Goal: Transaction & Acquisition: Purchase product/service

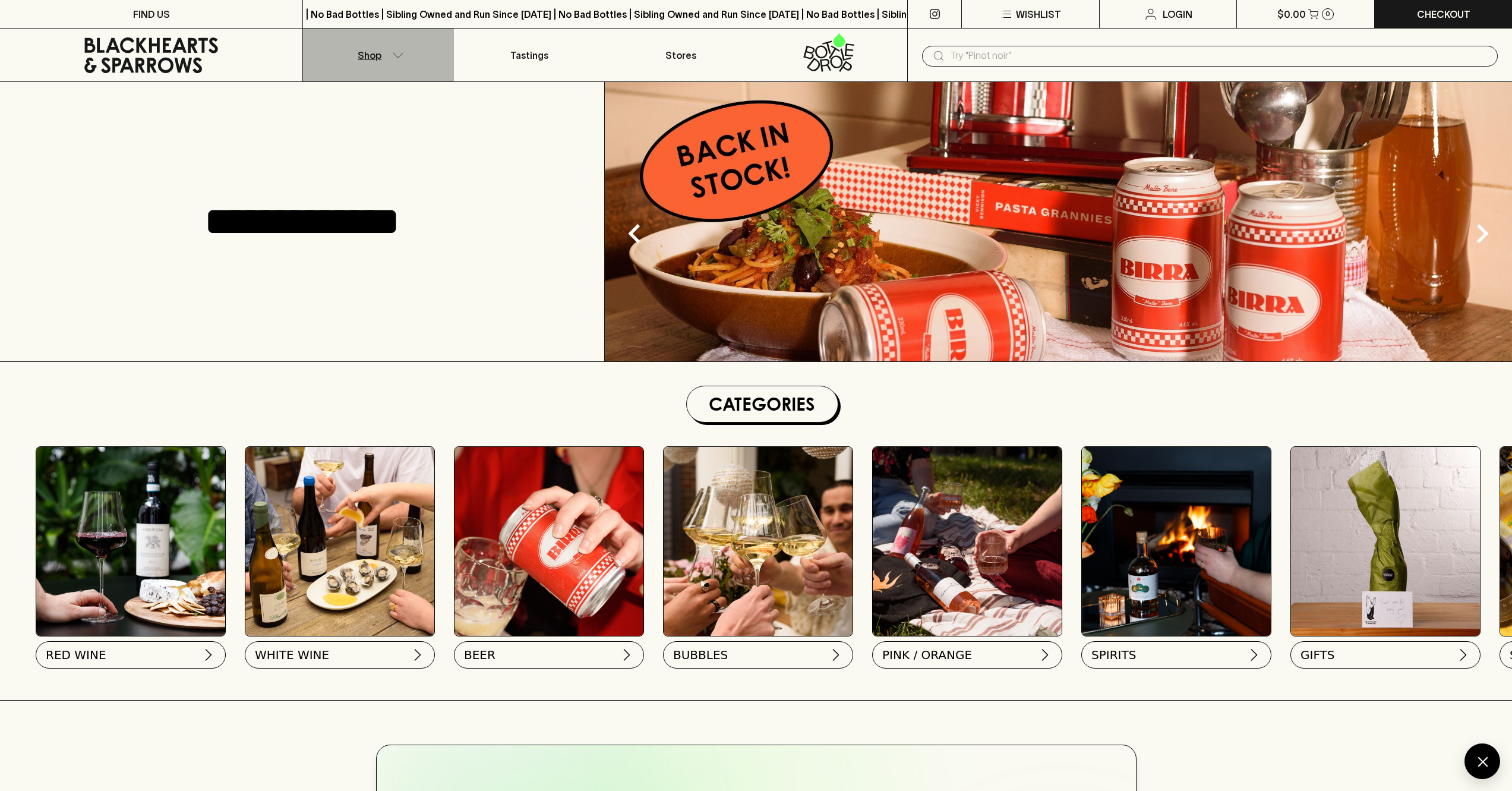
click at [371, 56] on p "Shop" at bounding box center [370, 55] width 24 height 14
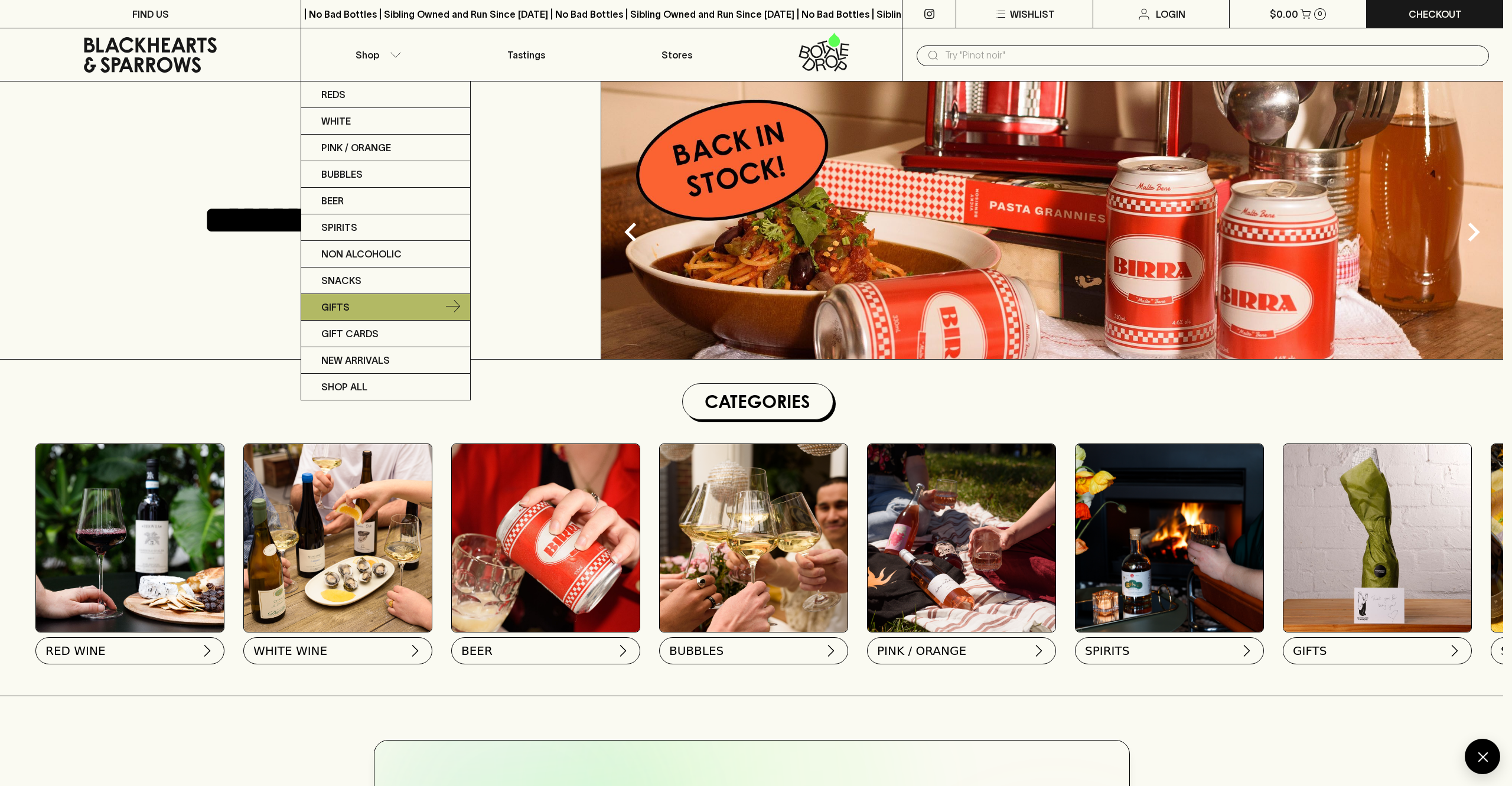
click at [345, 310] on p "Gifts" at bounding box center [335, 307] width 28 height 14
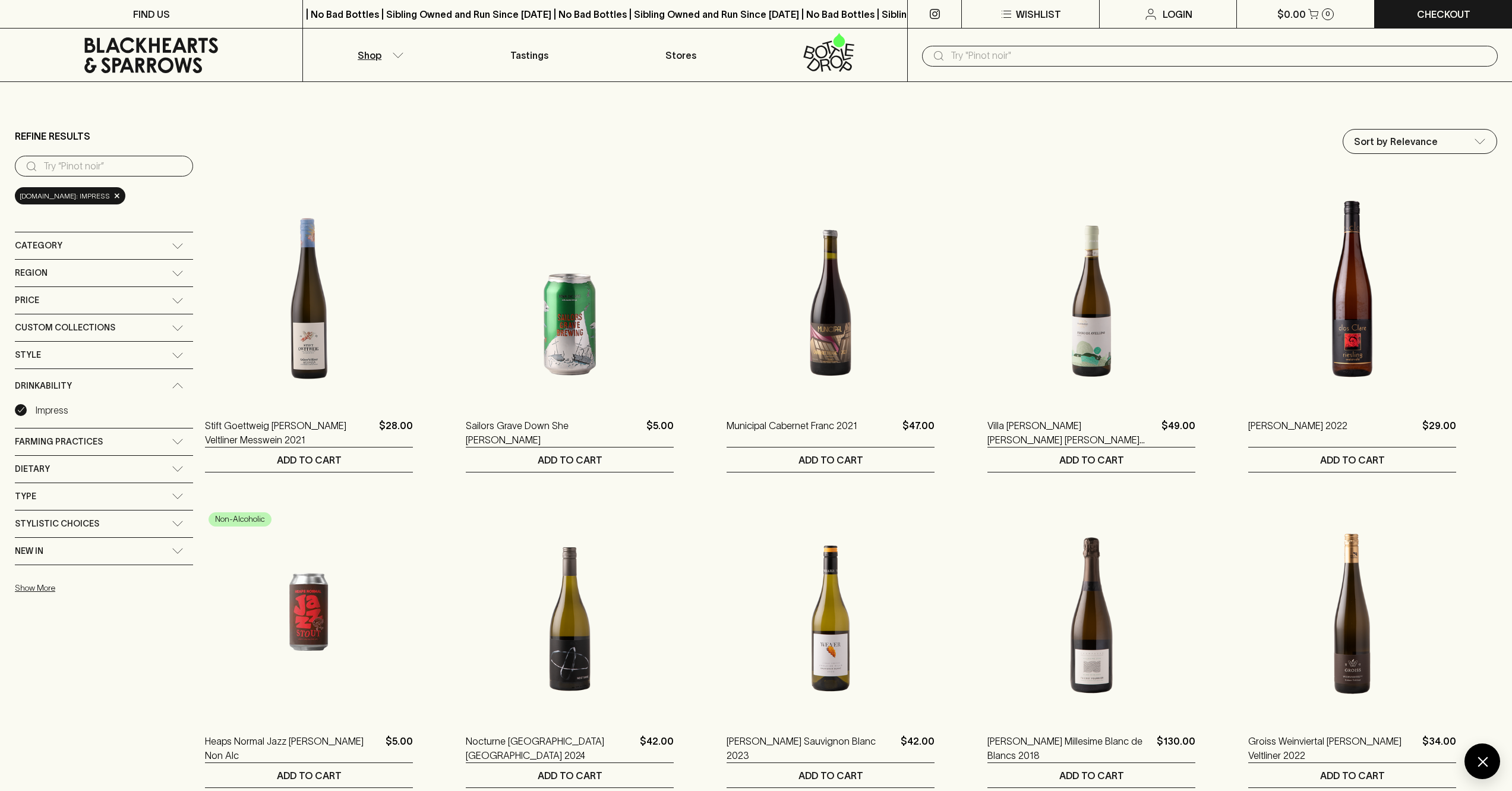
click at [375, 55] on p "Shop" at bounding box center [370, 55] width 24 height 14
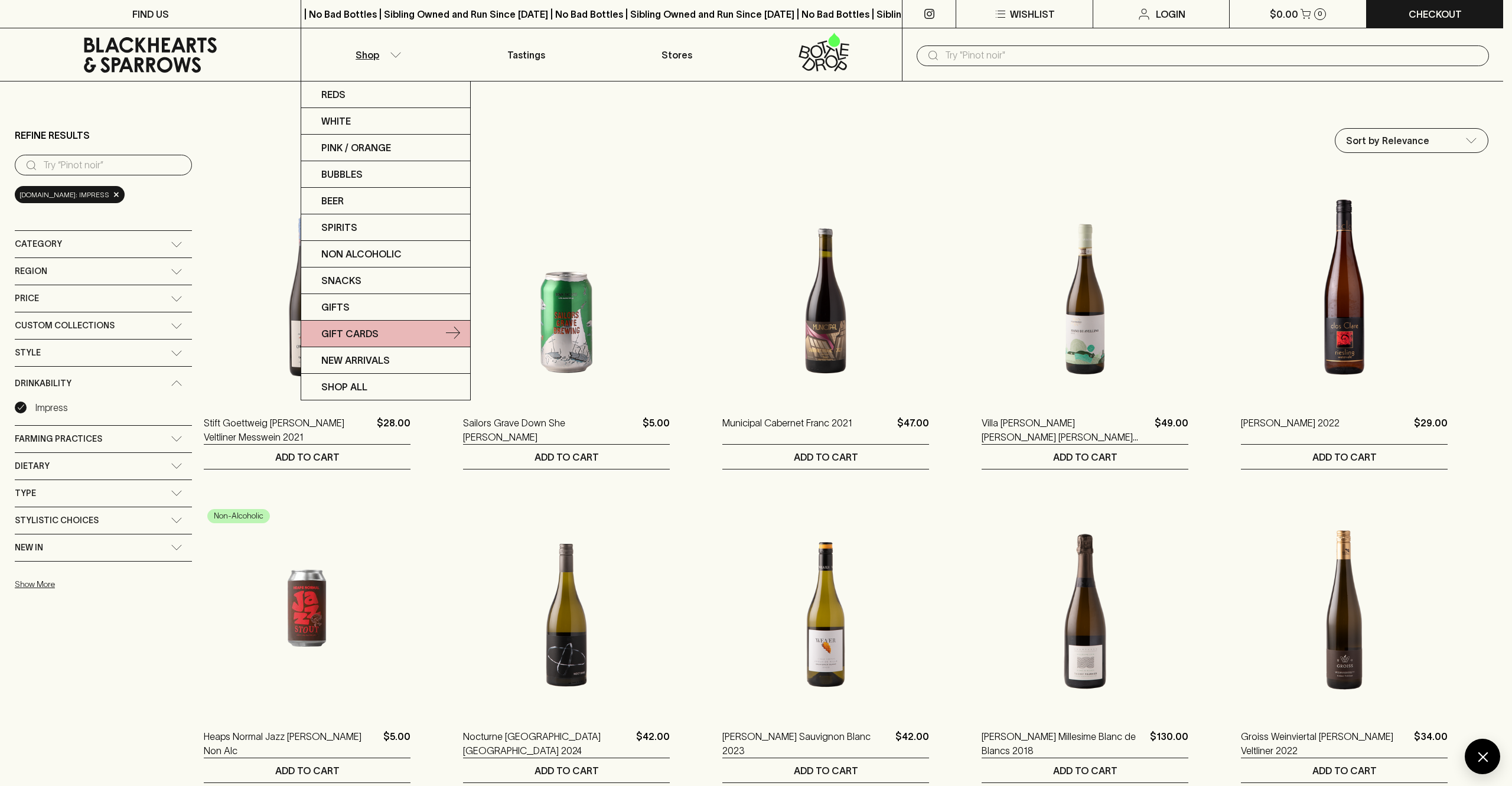
click at [340, 331] on p "Gift Cards" at bounding box center [350, 334] width 58 height 14
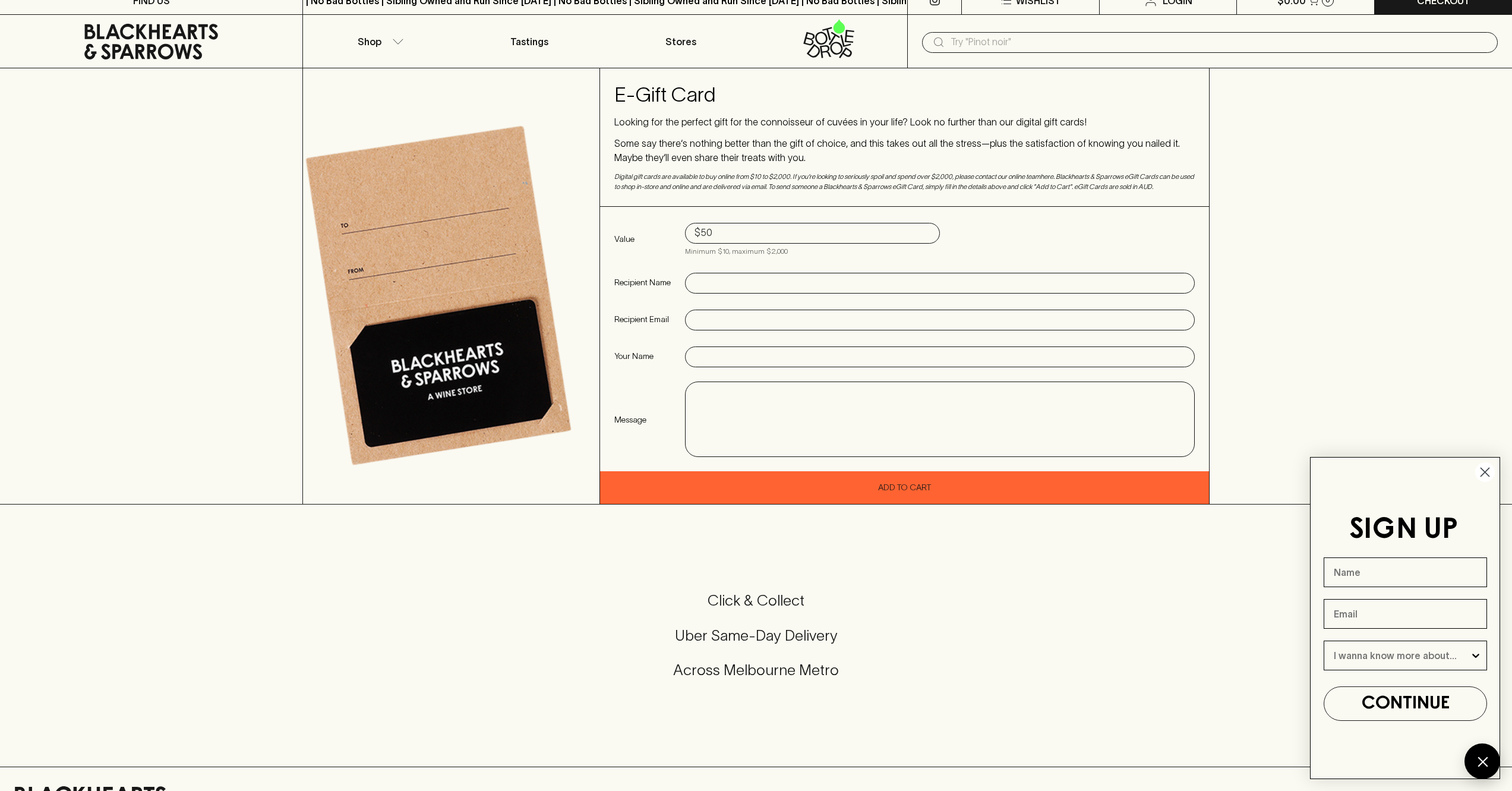
scroll to position [14, 0]
click at [723, 287] on input "text" at bounding box center [940, 283] width 491 height 19
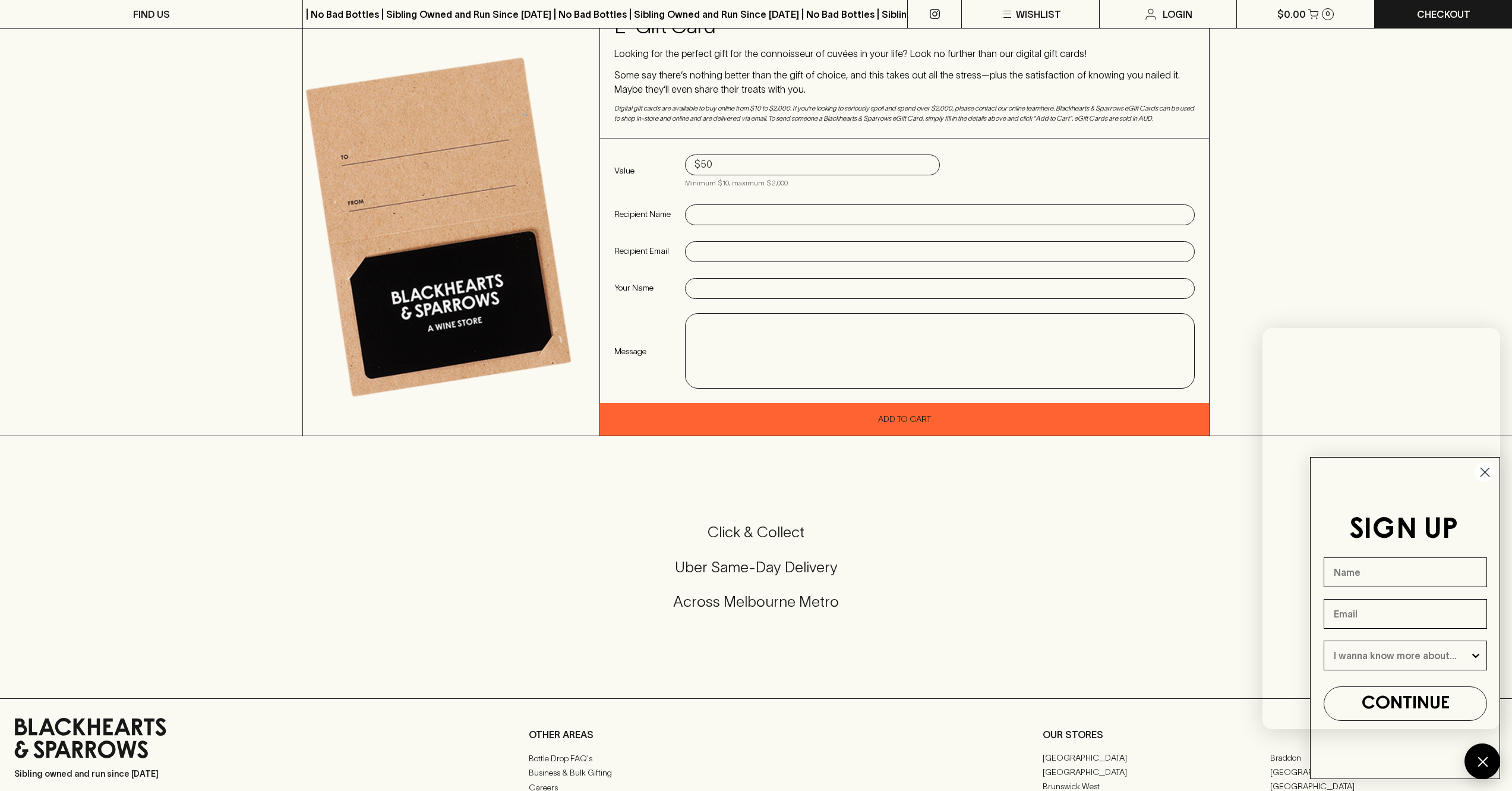
scroll to position [0, 0]
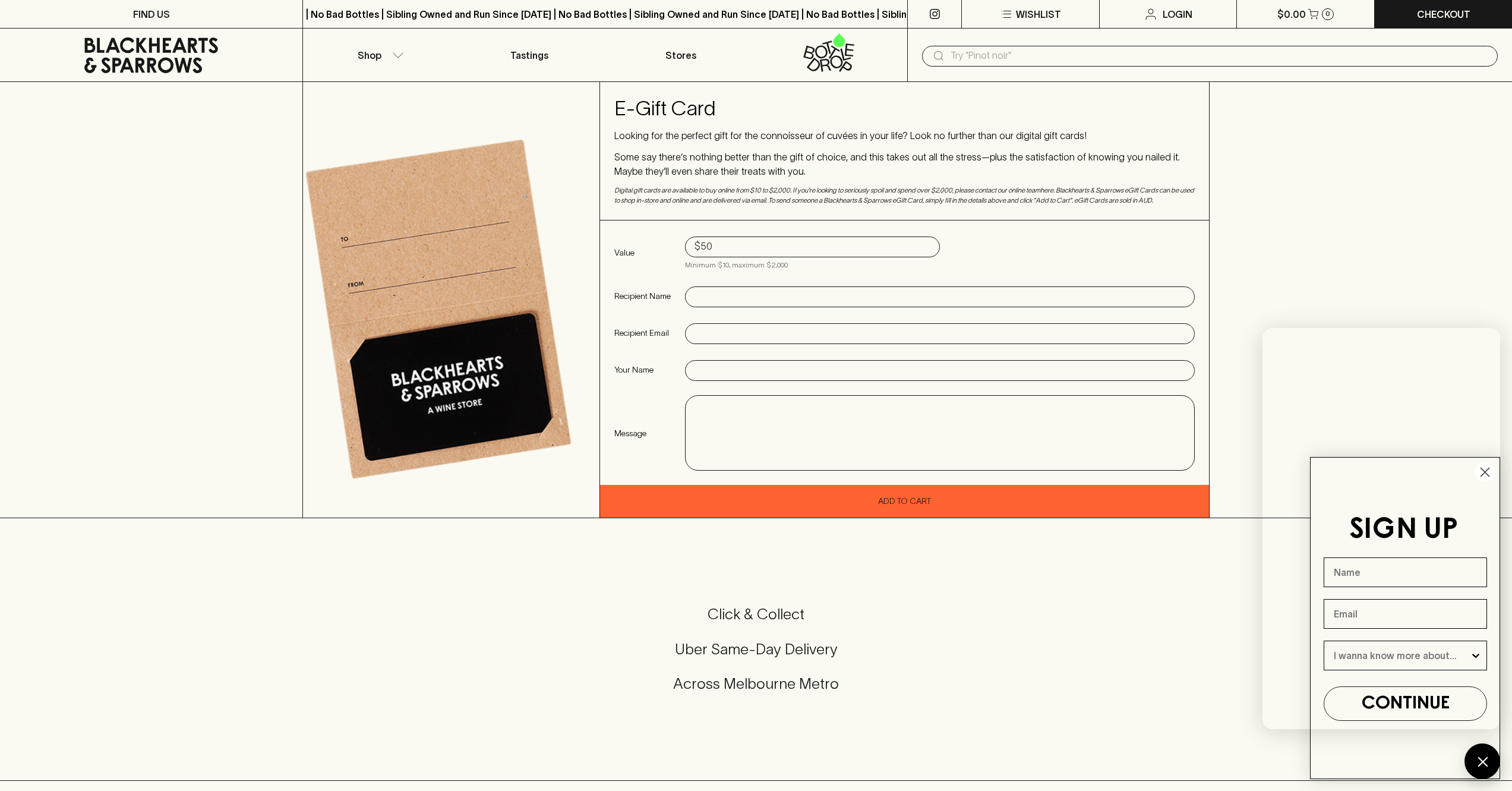
click at [702, 298] on input "text" at bounding box center [940, 297] width 491 height 19
type input "[PERSON_NAME]"
click at [746, 336] on input "text" at bounding box center [940, 334] width 491 height 19
click at [710, 334] on input "text" at bounding box center [940, 334] width 491 height 19
click at [710, 375] on input "text" at bounding box center [940, 371] width 491 height 19
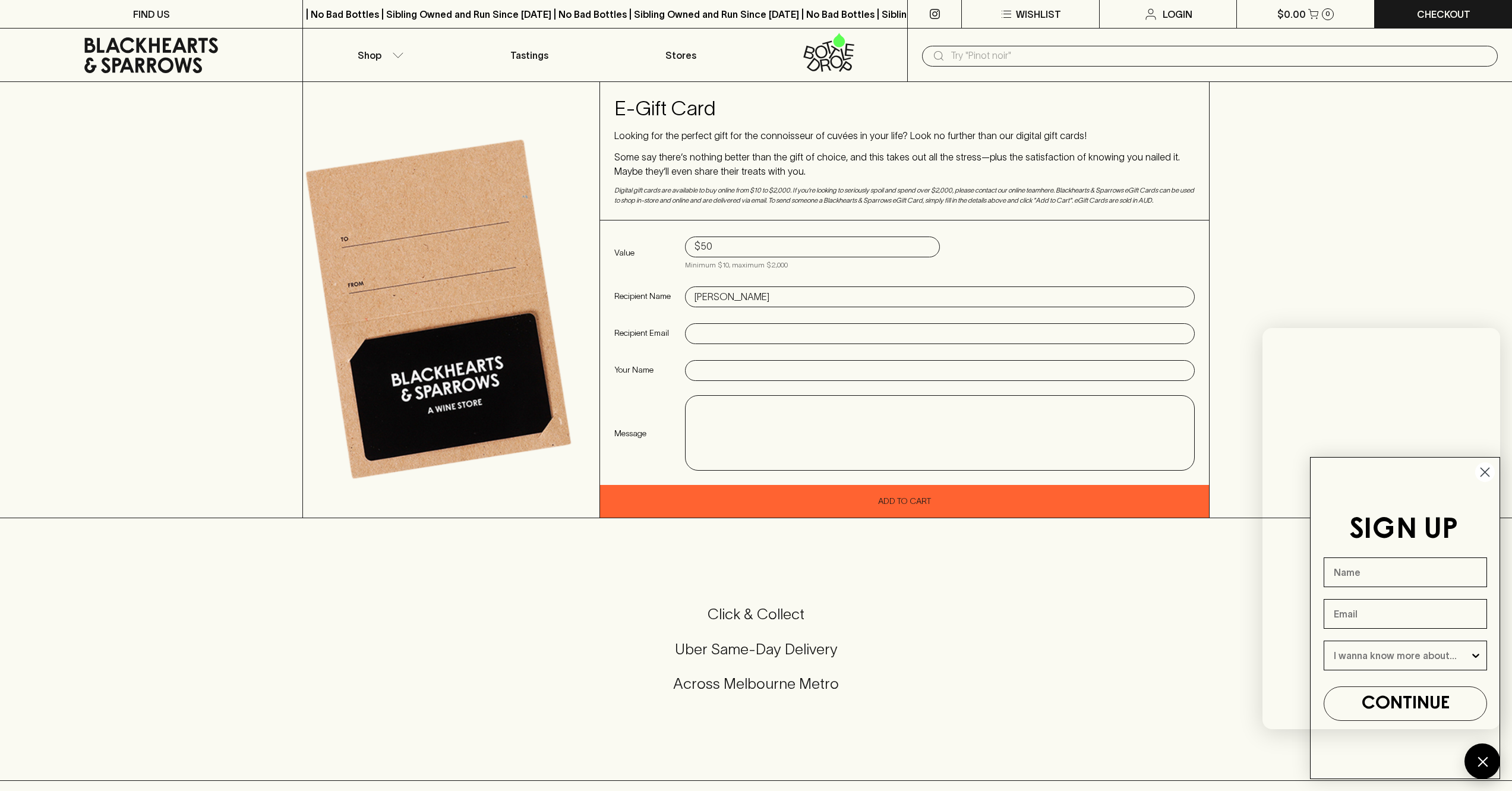
type input "[PERSON_NAME]"
click at [969, 625] on div "Click & Collect Uber Same-Day Delivery Across [GEOGRAPHIC_DATA] Metro" at bounding box center [756, 649] width 1484 height 89
click at [716, 333] on input "text" at bounding box center [940, 334] width 491 height 19
type input "e"
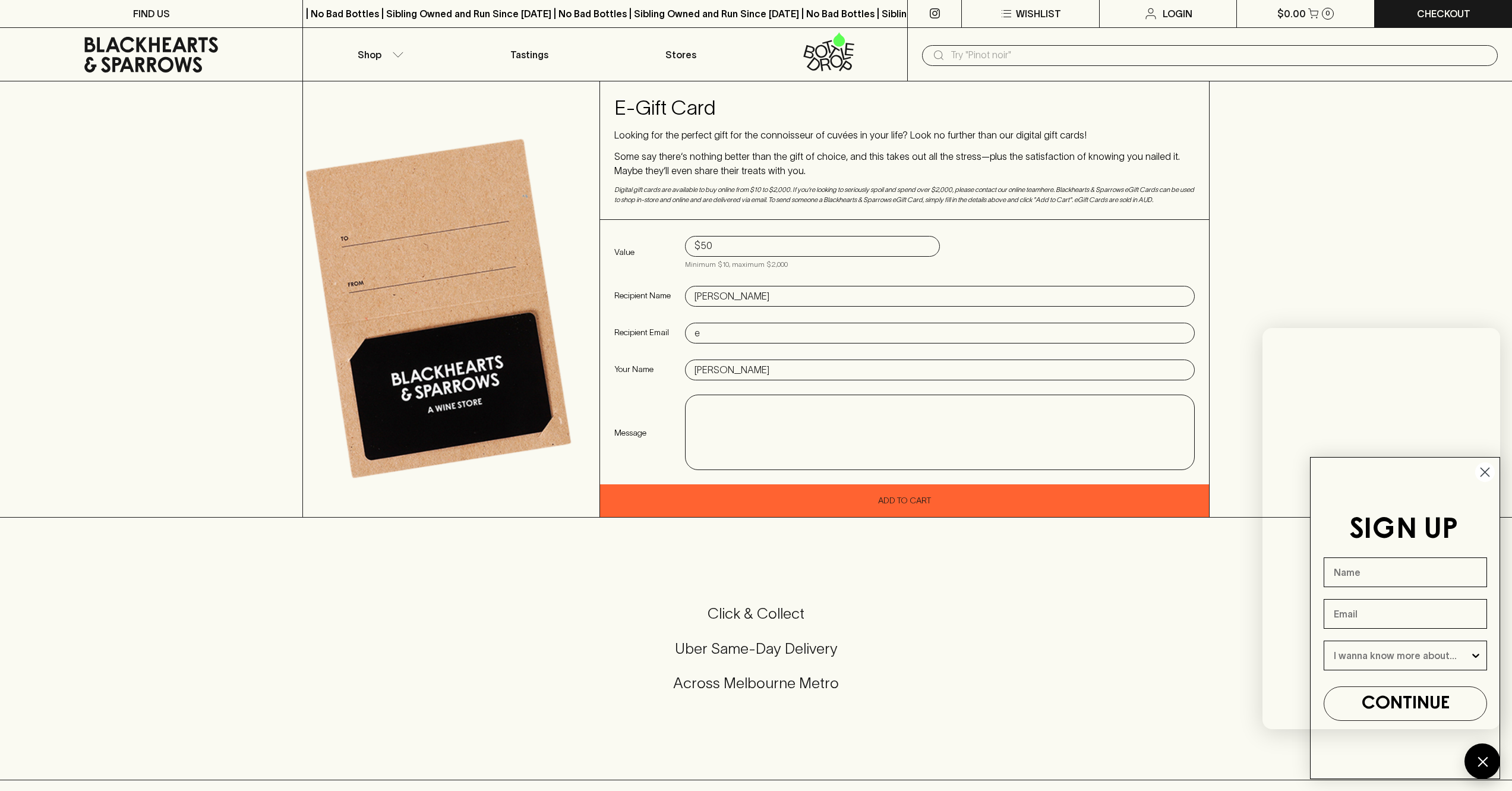
click at [811, 362] on input "[PERSON_NAME]" at bounding box center [940, 371] width 491 height 19
type input "[PERSON_NAME]"
click at [722, 332] on input "e" at bounding box center [940, 333] width 491 height 19
type input "[EMAIL_ADDRESS][DOMAIN_NAME]"
drag, startPoint x: 702, startPoint y: 371, endPoint x: 671, endPoint y: 368, distance: 31.1
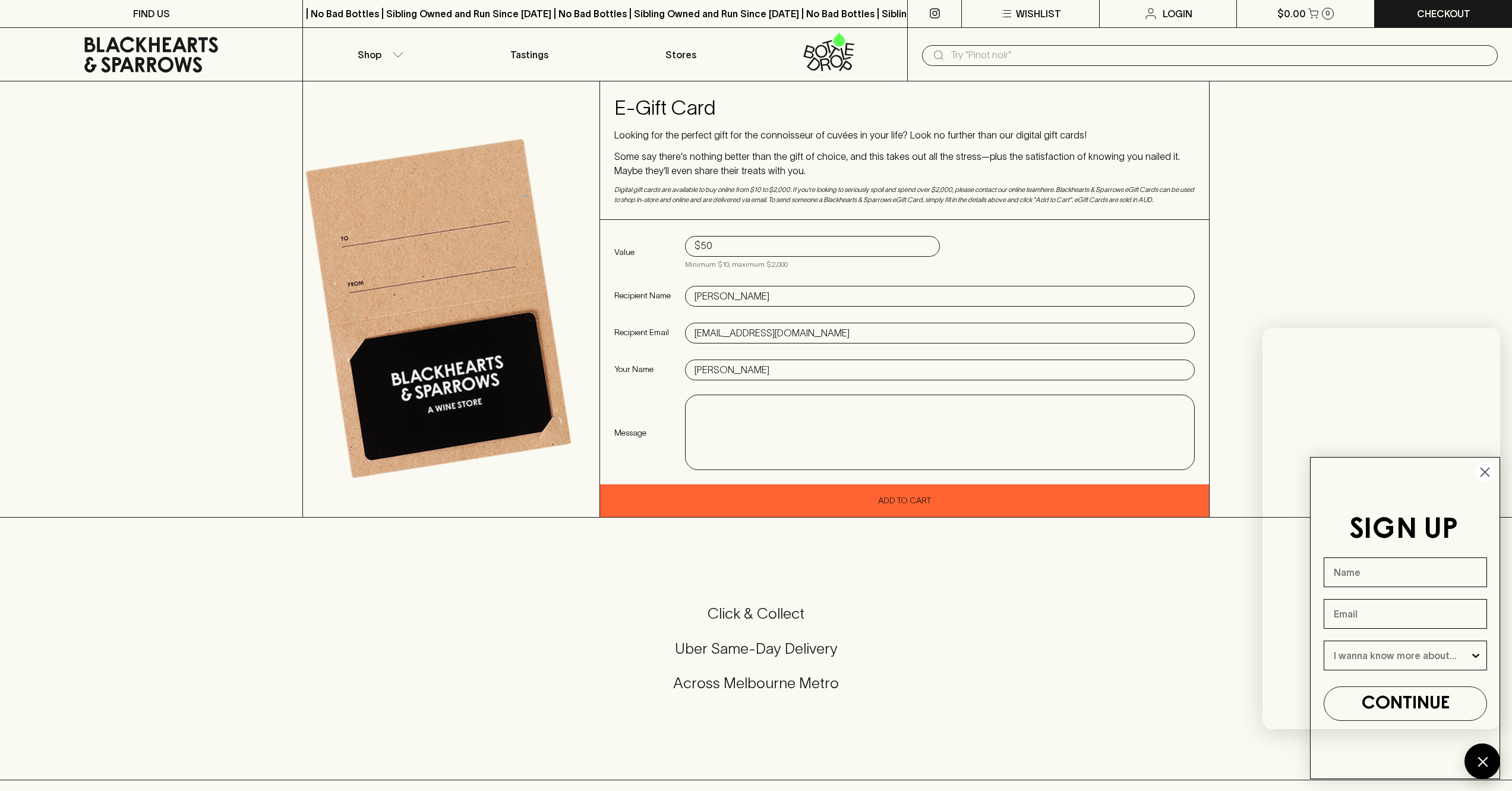
click at [693, 370] on div "[PERSON_NAME]" at bounding box center [940, 370] width 510 height 21
type input "[PERSON_NAME]"
click at [759, 408] on textarea at bounding box center [940, 433] width 492 height 55
click at [808, 412] on textarea "happy (slightly belated)" at bounding box center [940, 433] width 492 height 55
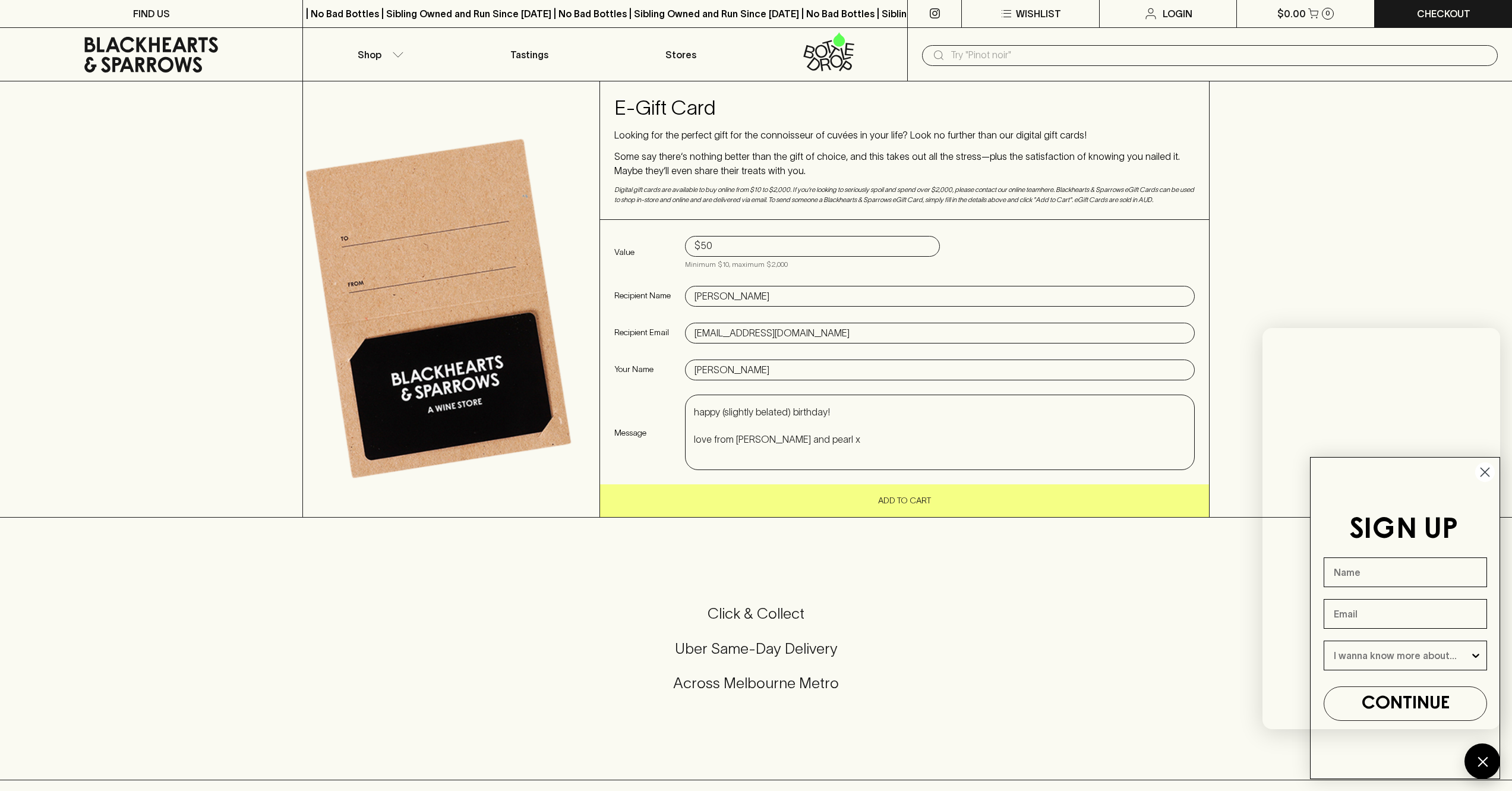
type textarea "happy (slightly belated) birthday! love from [PERSON_NAME] and pearl x"
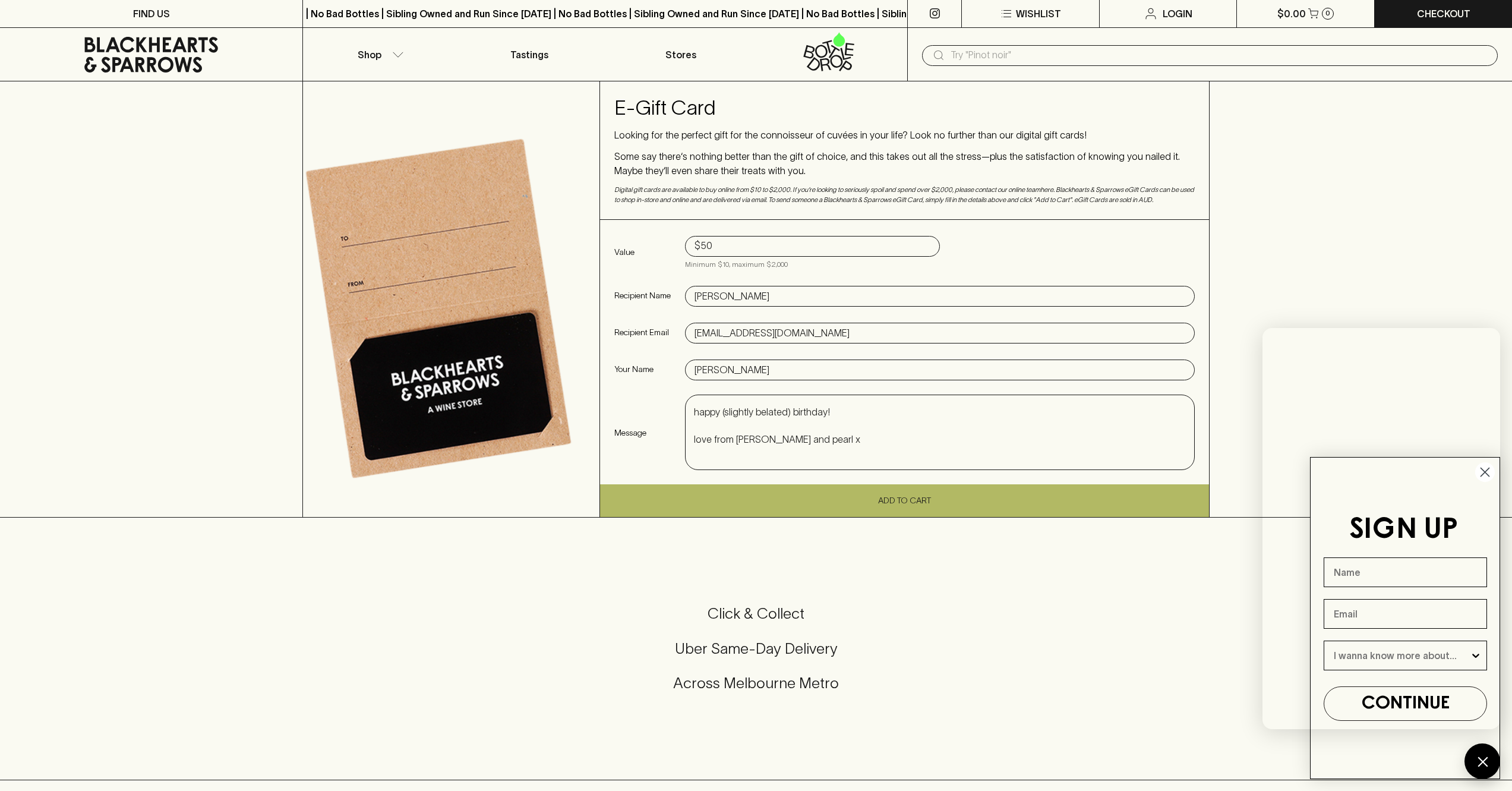
click at [909, 505] on button "Add To Cart" at bounding box center [904, 501] width 609 height 33
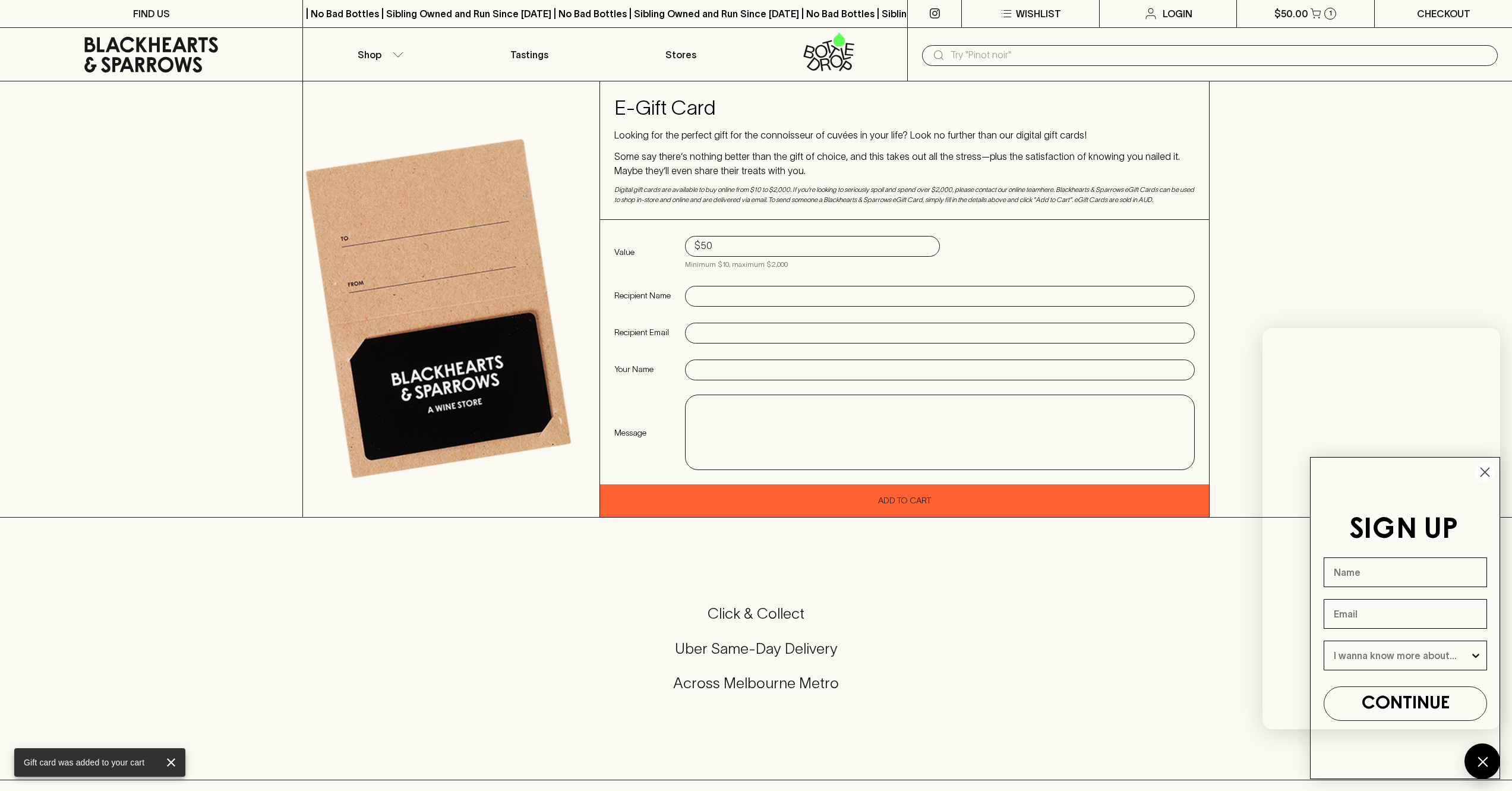
click at [1433, 10] on p "Checkout" at bounding box center [1444, 13] width 53 height 14
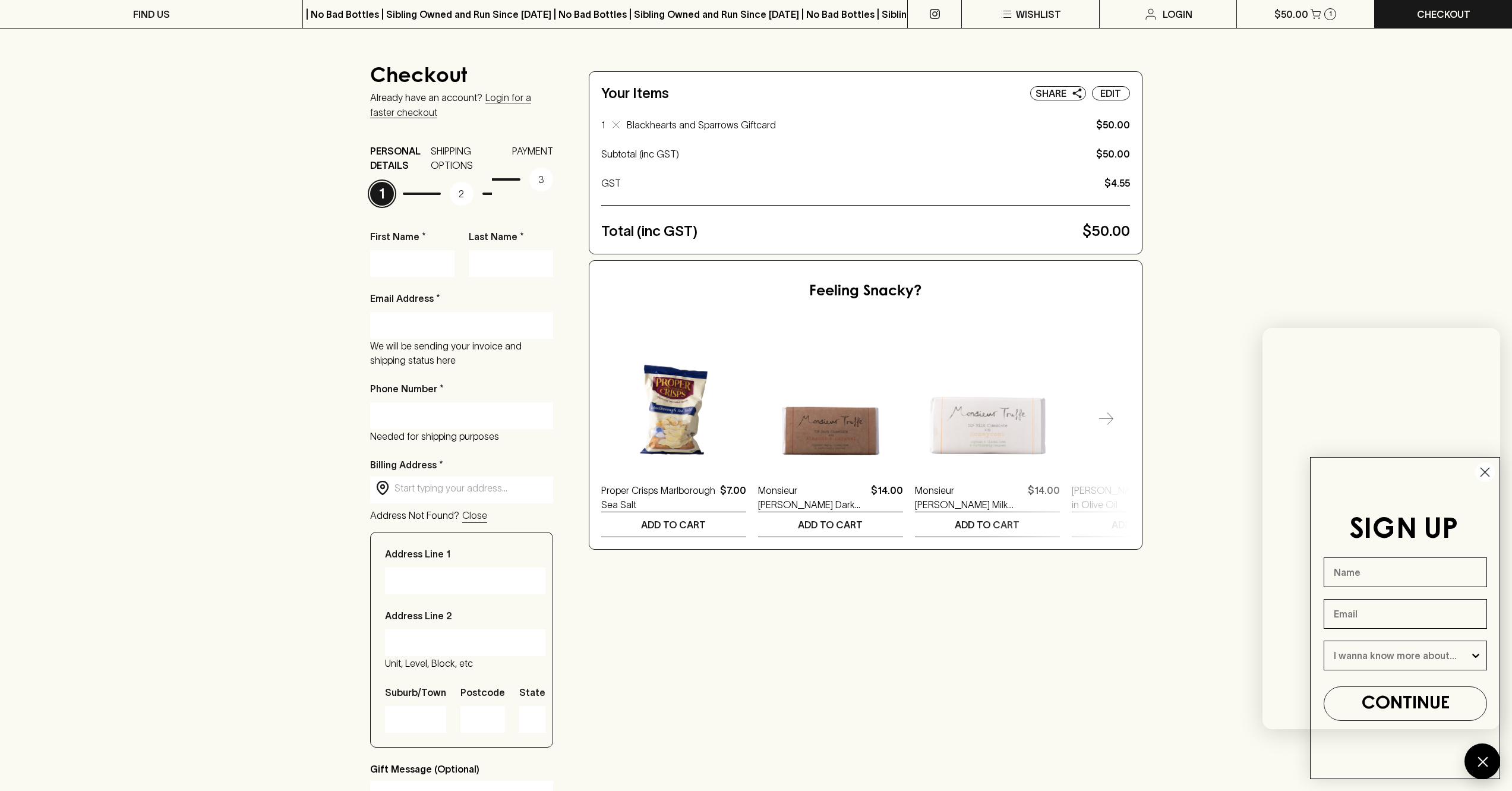
scroll to position [88, 0]
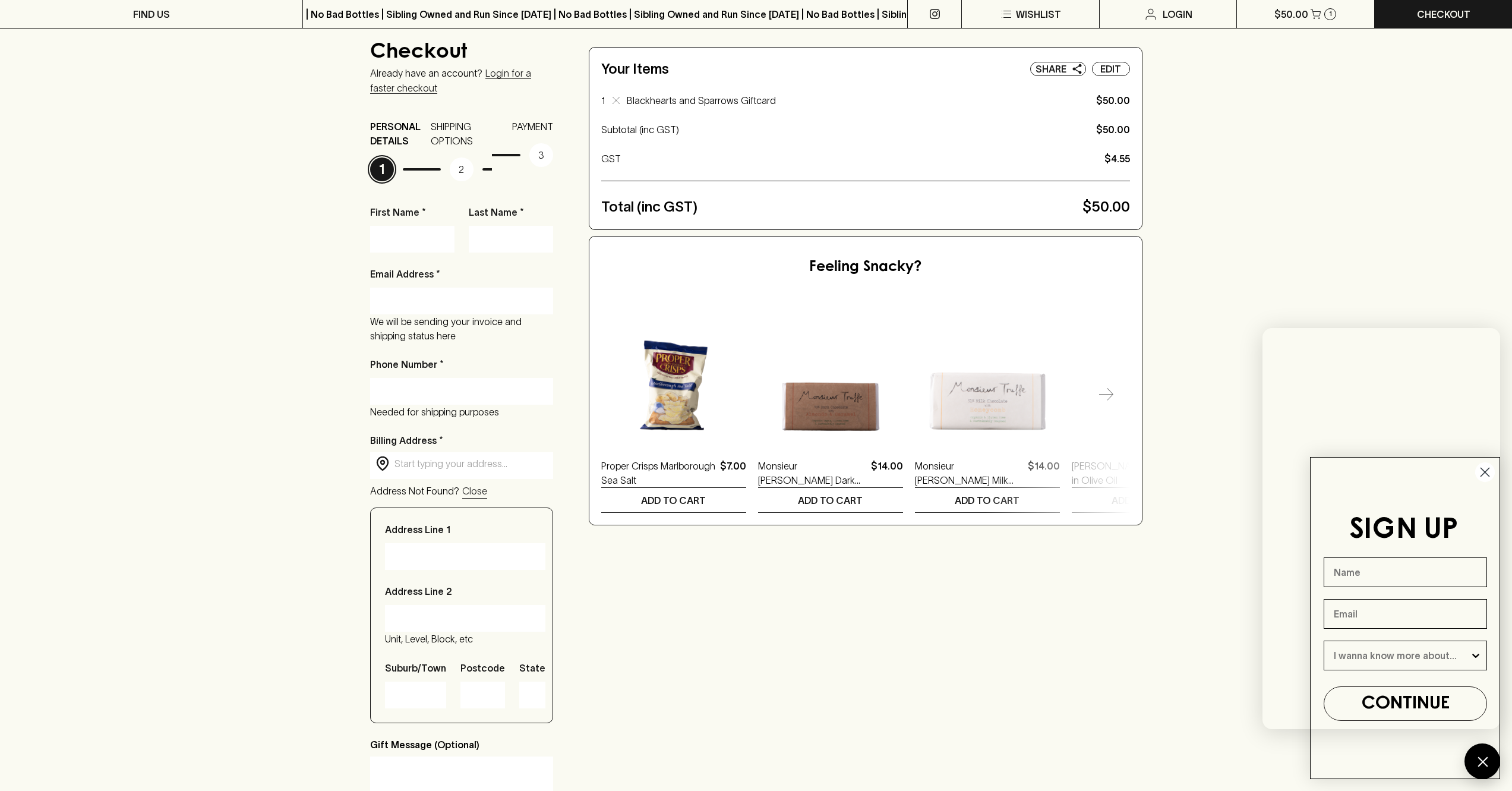
click at [401, 236] on input "First Name *" at bounding box center [413, 239] width 67 height 19
type input "[PERSON_NAME]"
type input "[EMAIL_ADDRESS][DOMAIN_NAME]"
type input "07976791290"
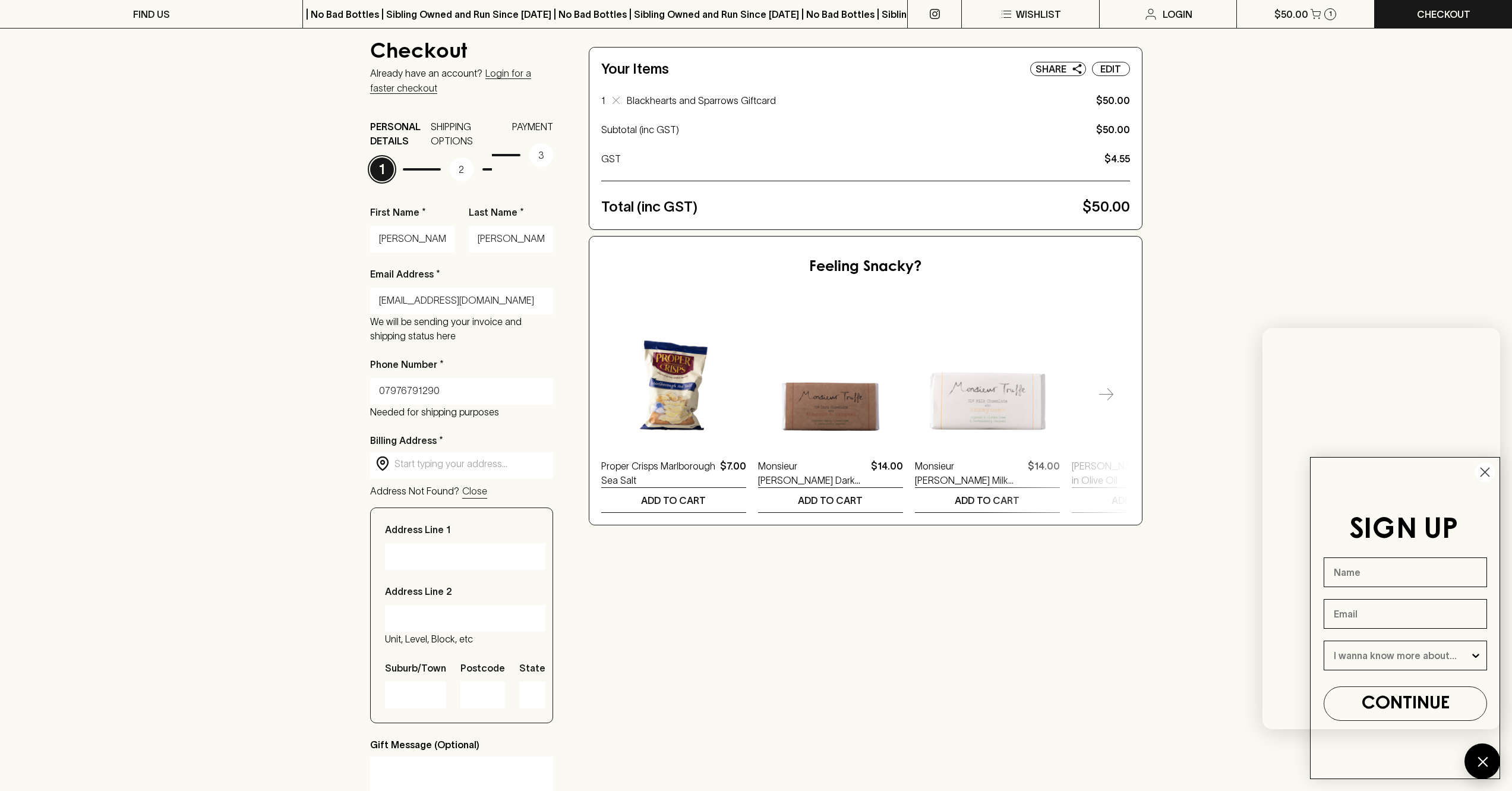
type input "[STREET_ADDRESS]"
type input "Harrow"
type input "HA2 0HX"
type input "Harrow"
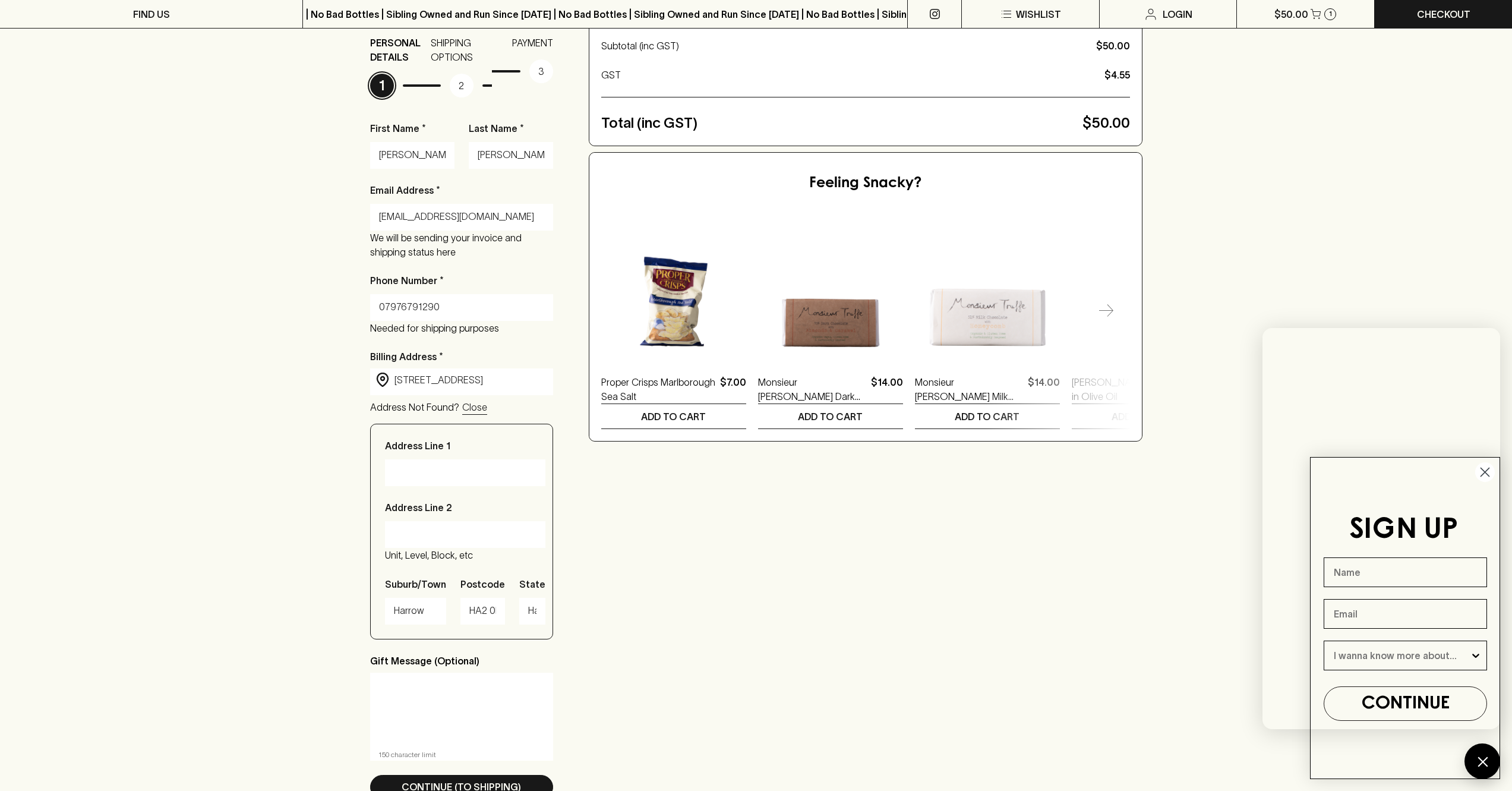
scroll to position [176, 0]
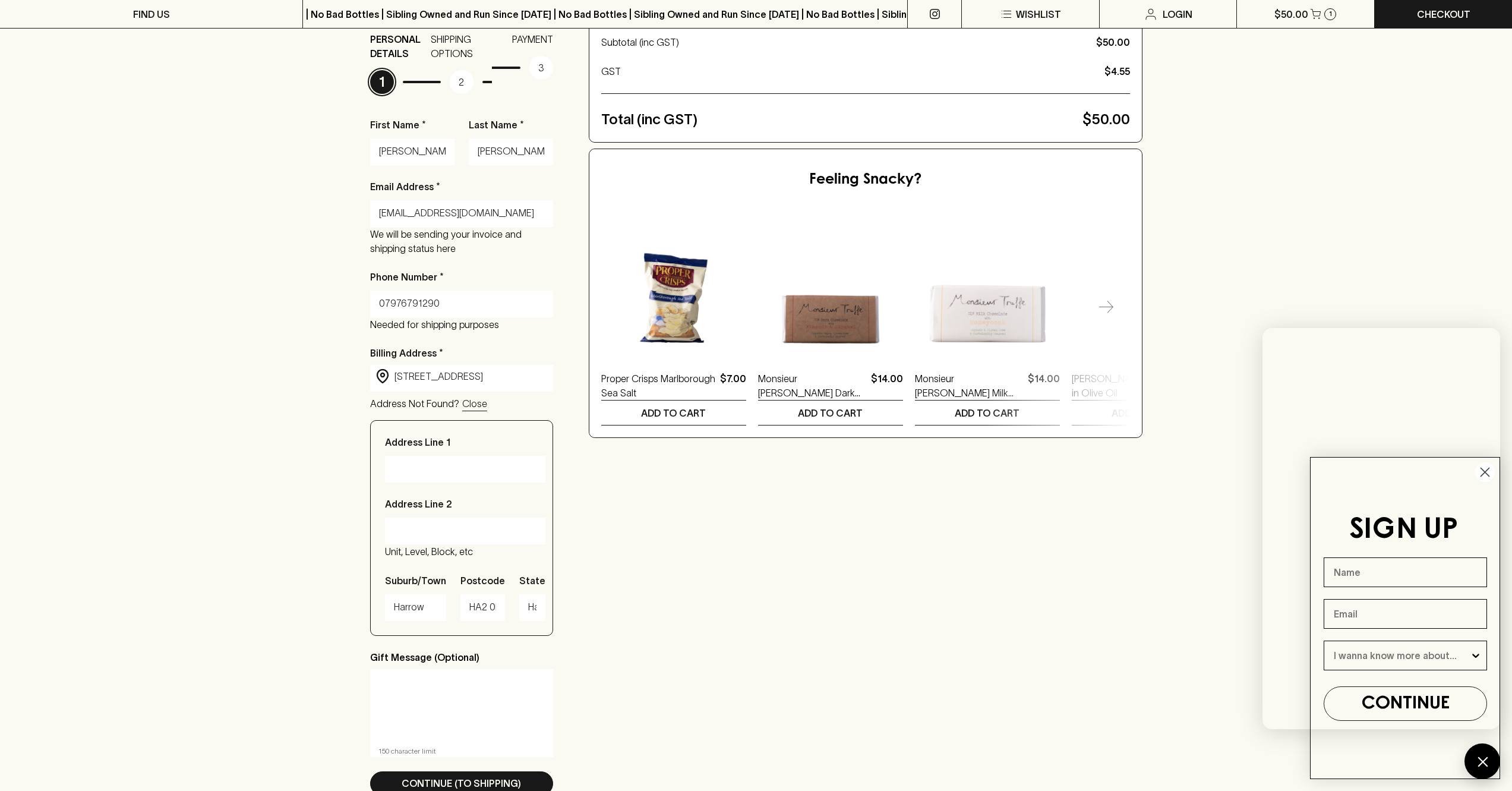
click at [272, 316] on div "Checkout Already have an account? Login for a faster checkout PERSONAL DETAILS …" at bounding box center [756, 383] width 1512 height 952
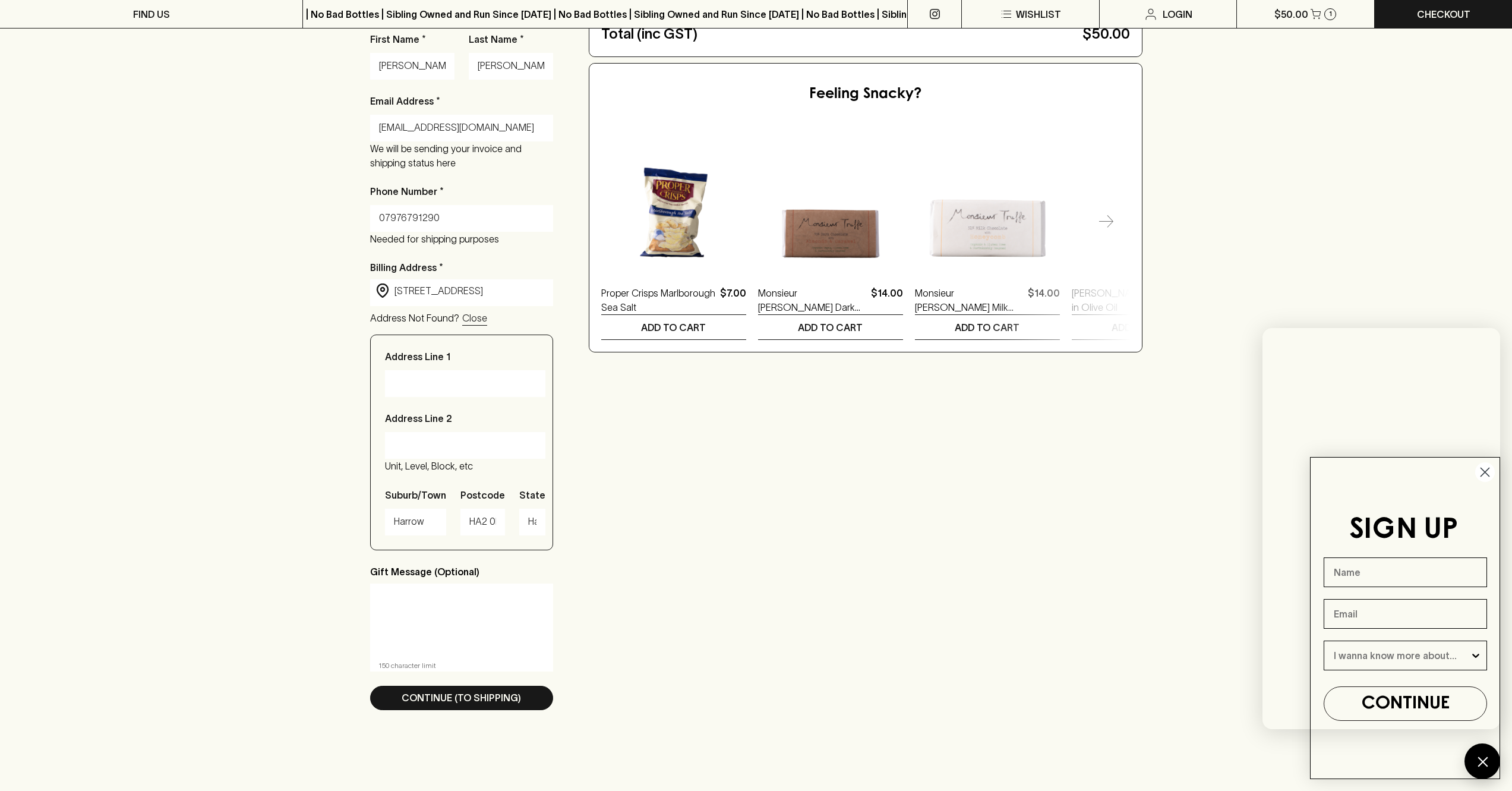
scroll to position [258, 0]
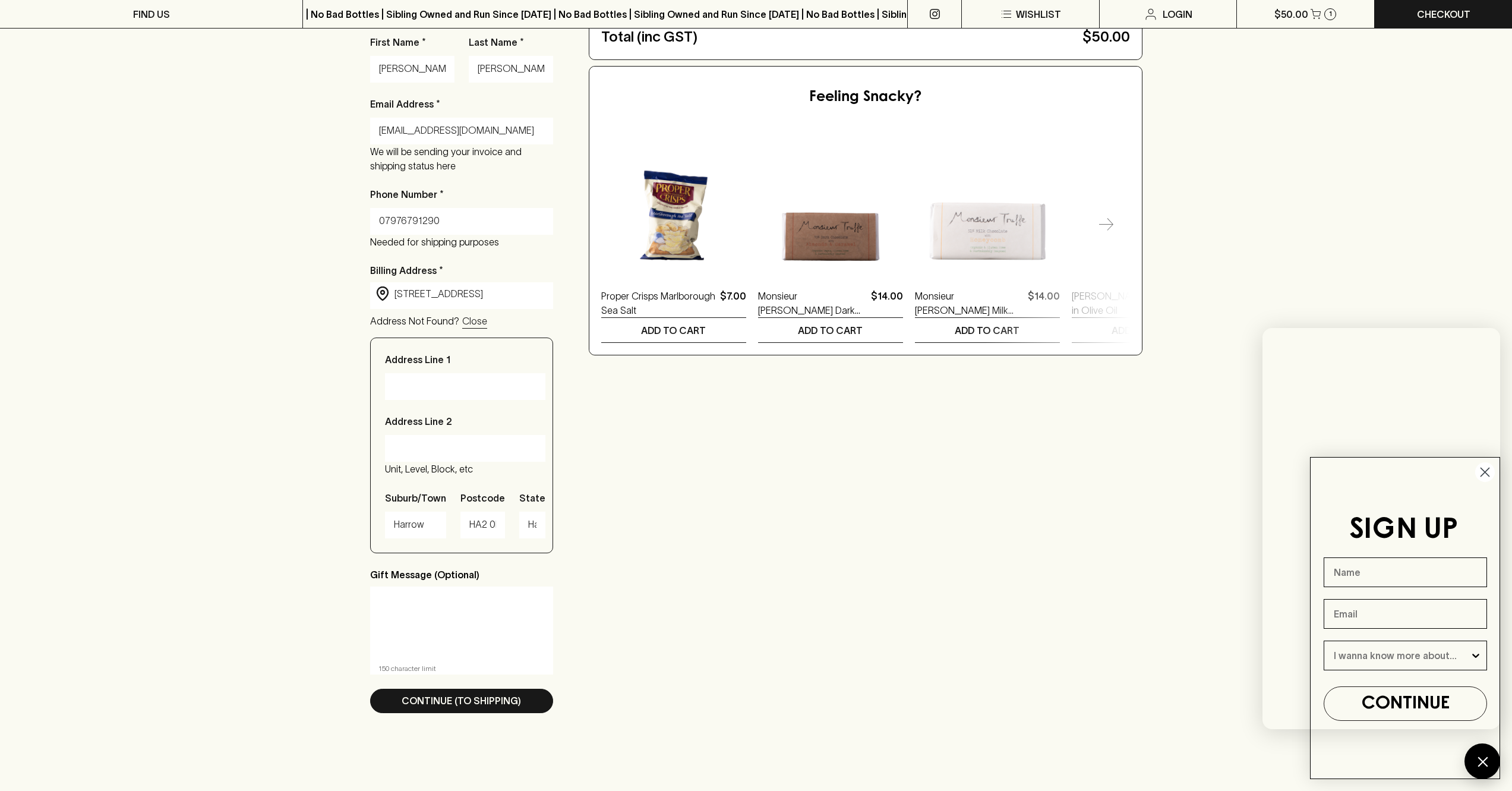
click at [445, 620] on textarea at bounding box center [462, 624] width 166 height 55
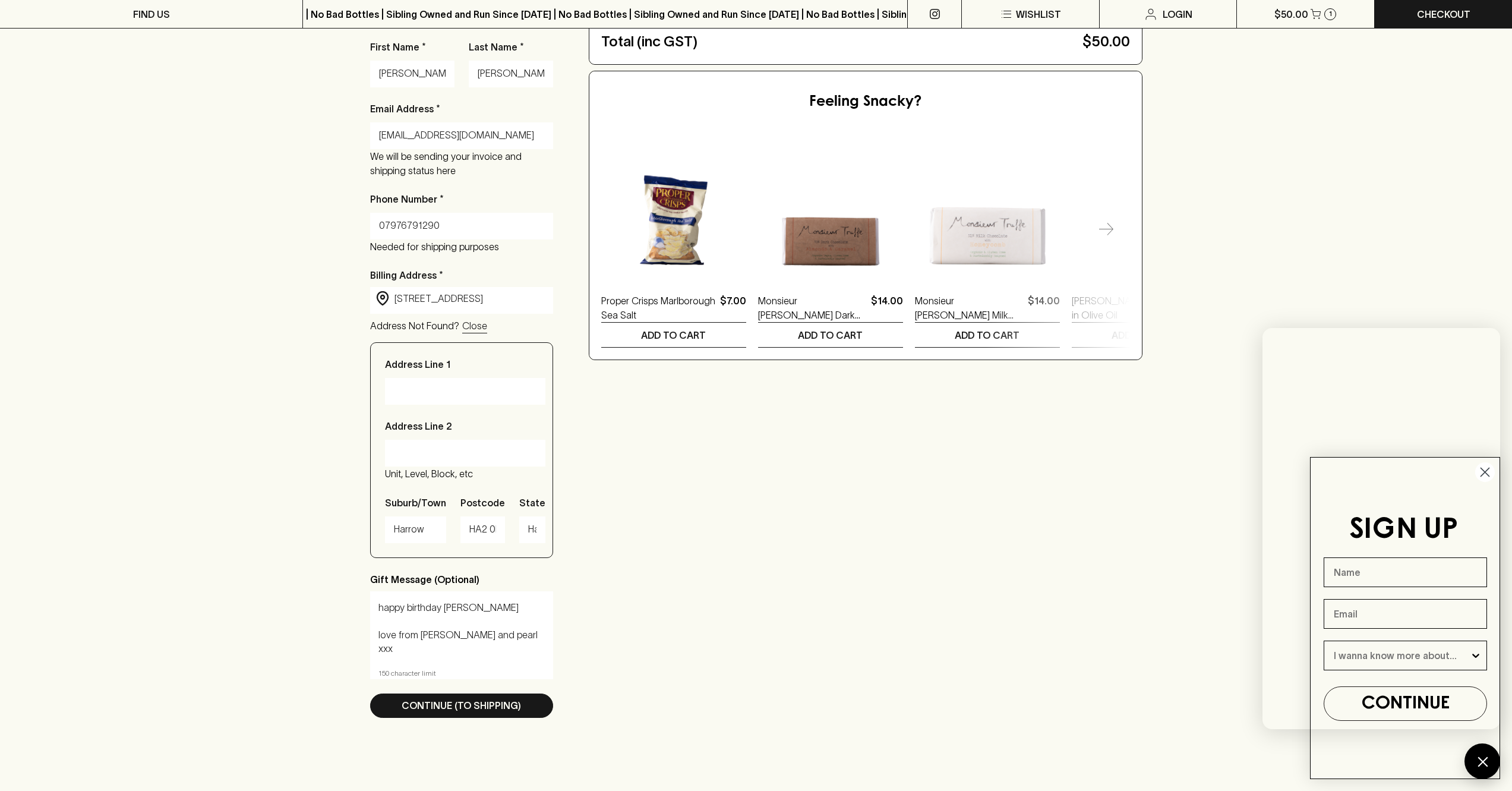
type textarea "happy birthday [PERSON_NAME] love from [PERSON_NAME] and pearl xxx"
click at [457, 389] on input "Address Line 1" at bounding box center [465, 391] width 143 height 19
click at [452, 392] on input "Address Line 1" at bounding box center [465, 391] width 143 height 19
click at [459, 708] on p "Continue (To Shipping)" at bounding box center [461, 706] width 120 height 14
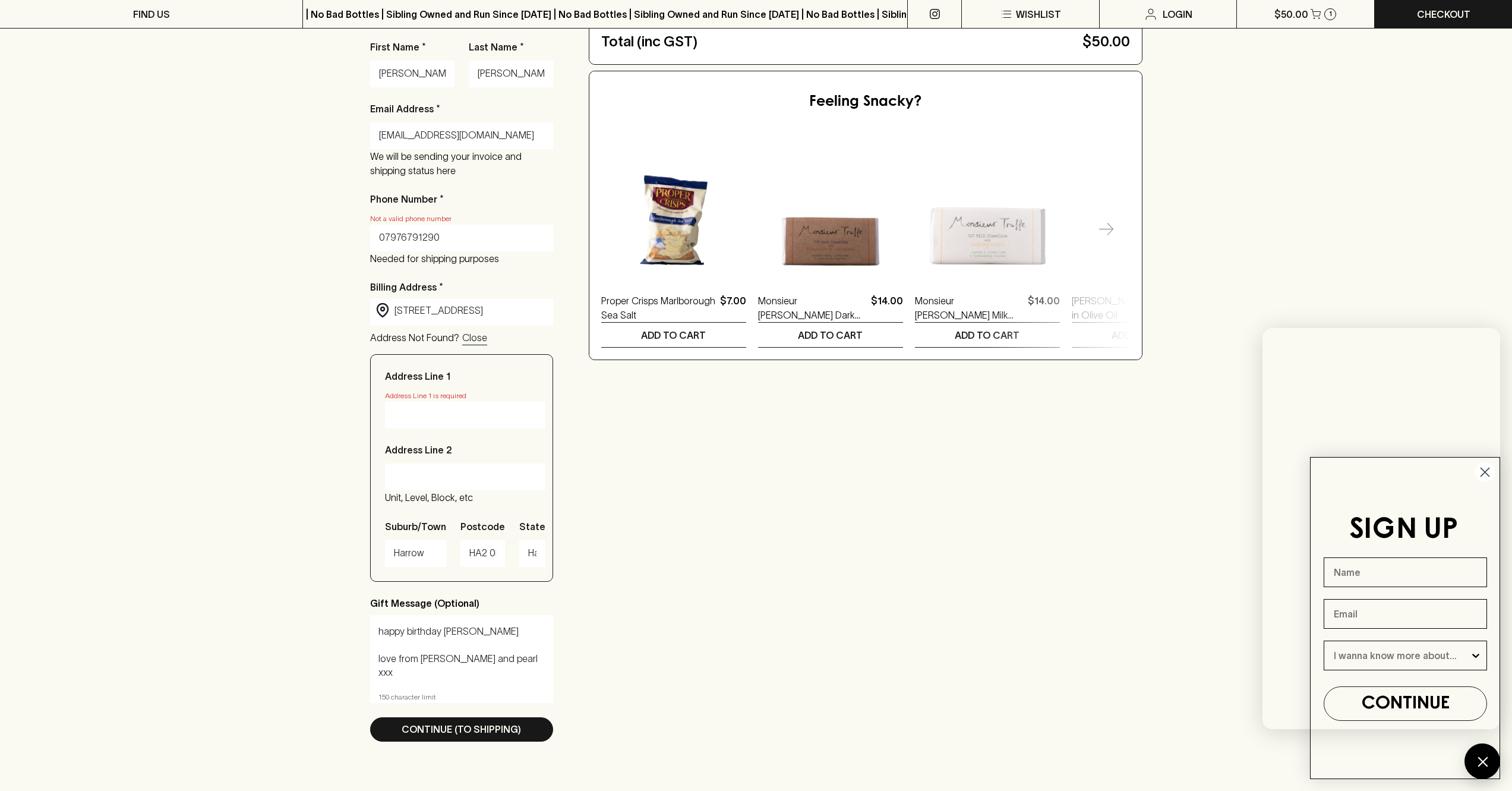
drag, startPoint x: 386, startPoint y: 238, endPoint x: 311, endPoint y: 227, distance: 75.8
click at [365, 235] on div "Checkout Already have an account? Login for a faster checkout PERSONAL DETAILS …" at bounding box center [756, 316] width 1512 height 976
type input "true"
type input "[GEOGRAPHIC_DATA]"
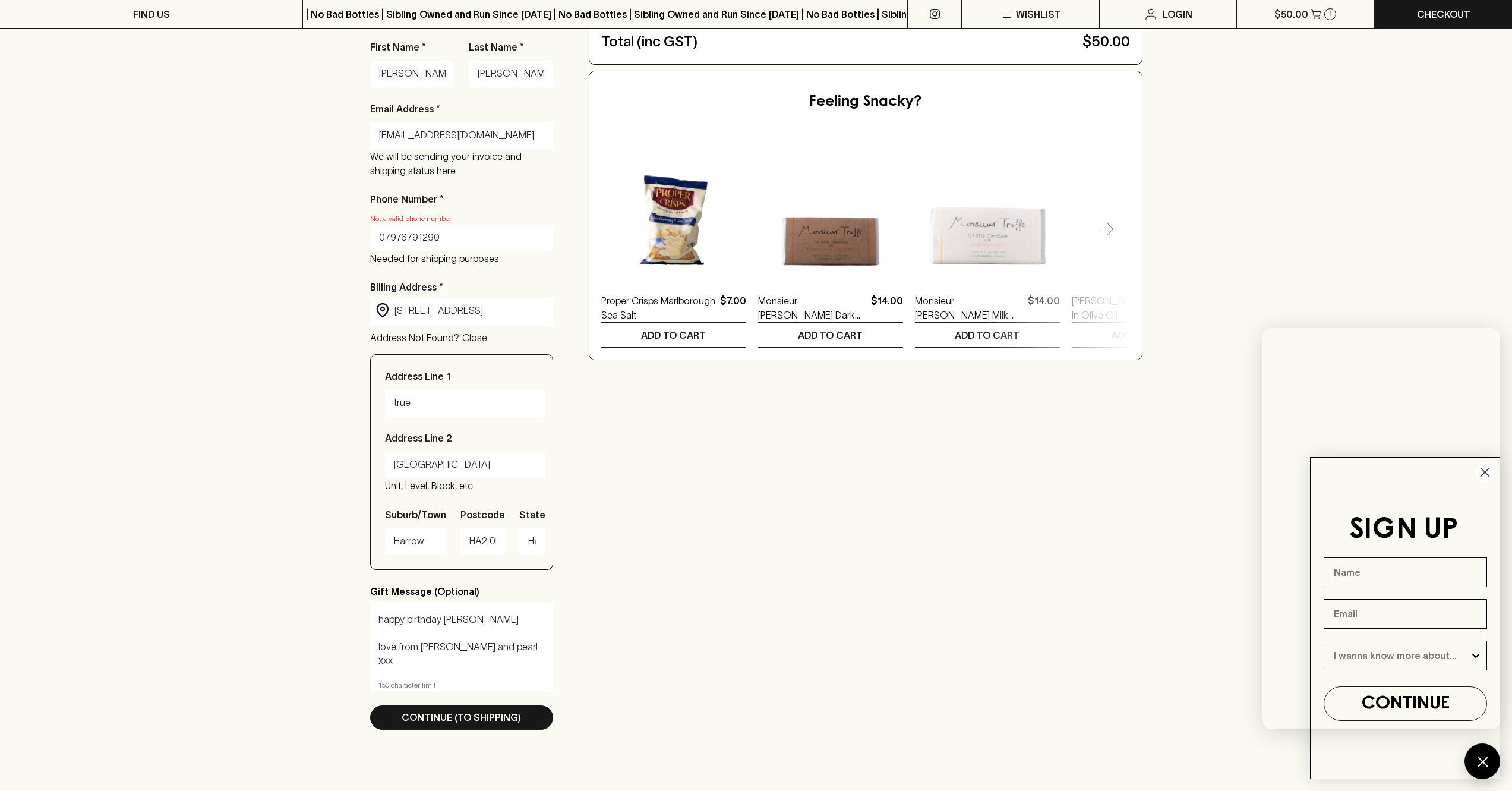
click at [428, 402] on input "true" at bounding box center [465, 403] width 143 height 19
click at [466, 717] on p "Continue (To Shipping)" at bounding box center [461, 717] width 120 height 14
click at [422, 401] on input "true" at bounding box center [465, 403] width 143 height 19
click at [393, 403] on div "true" at bounding box center [465, 403] width 160 height 27
drag, startPoint x: 422, startPoint y: 405, endPoint x: 373, endPoint y: 403, distance: 49.0
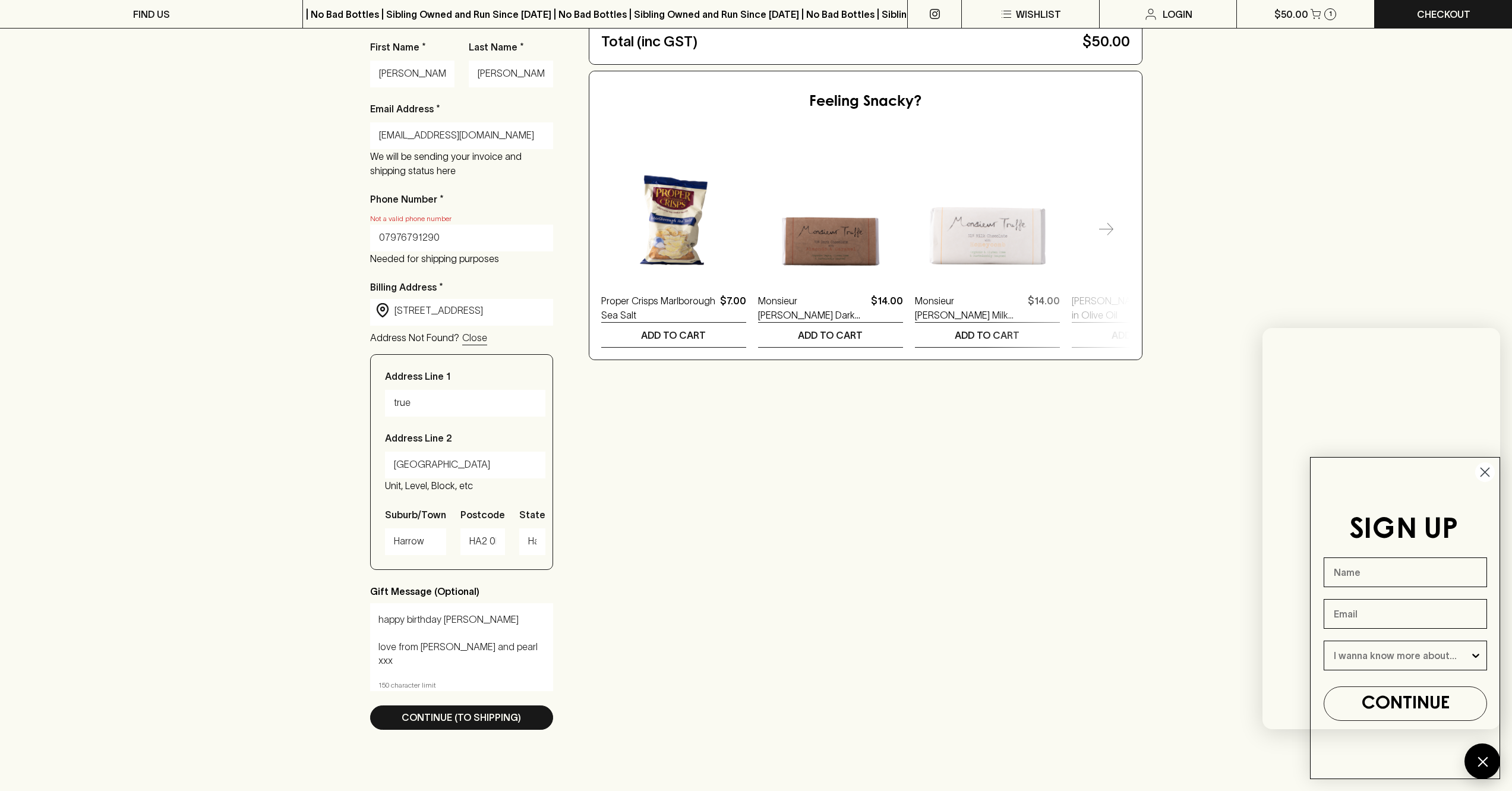
click at [373, 403] on div "Address Line 1 true Address Line [STREET_ADDRESS]/Town Harrow Postcode HA2 0HX …" at bounding box center [462, 462] width 183 height 216
type input "65"
click at [761, 526] on div "Checkout Already have an account? Login for a faster checkout PERSONAL DETAILS …" at bounding box center [756, 310] width 773 height 869
click at [385, 241] on input "07976791290" at bounding box center [462, 238] width 166 height 19
click at [445, 719] on p "Continue (To Shipping)" at bounding box center [461, 717] width 120 height 14
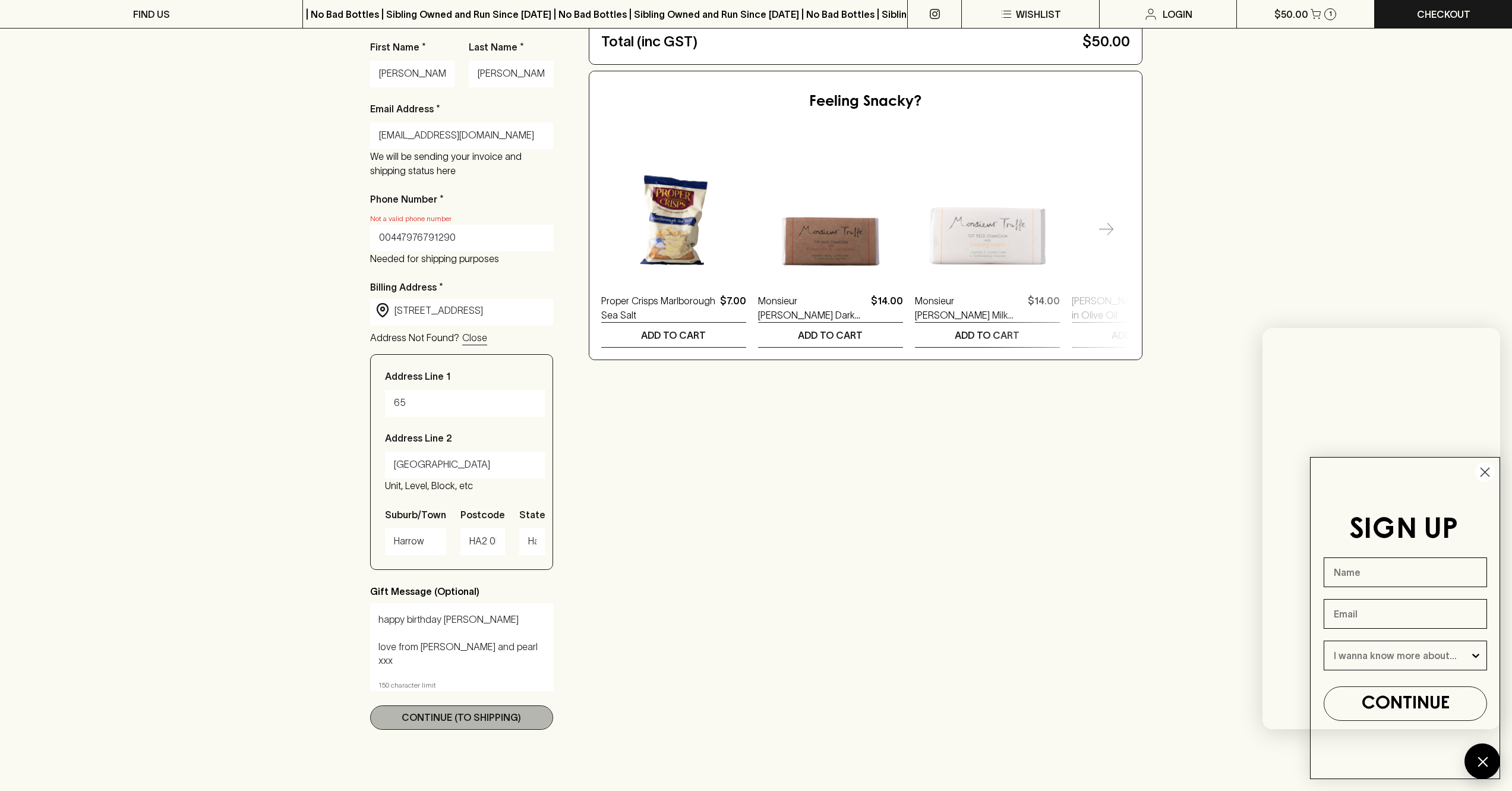
click at [486, 712] on p "Continue (To Shipping)" at bounding box center [461, 717] width 120 height 14
click at [391, 236] on input "00447976791290" at bounding box center [462, 238] width 166 height 19
drag, startPoint x: 390, startPoint y: 237, endPoint x: 364, endPoint y: 235, distance: 26.1
click at [364, 235] on div "Checkout Already have an account? Login for a faster checkout PERSONAL DETAILS …" at bounding box center [756, 310] width 1512 height 964
click at [477, 718] on p "Continue (To Shipping)" at bounding box center [461, 717] width 120 height 14
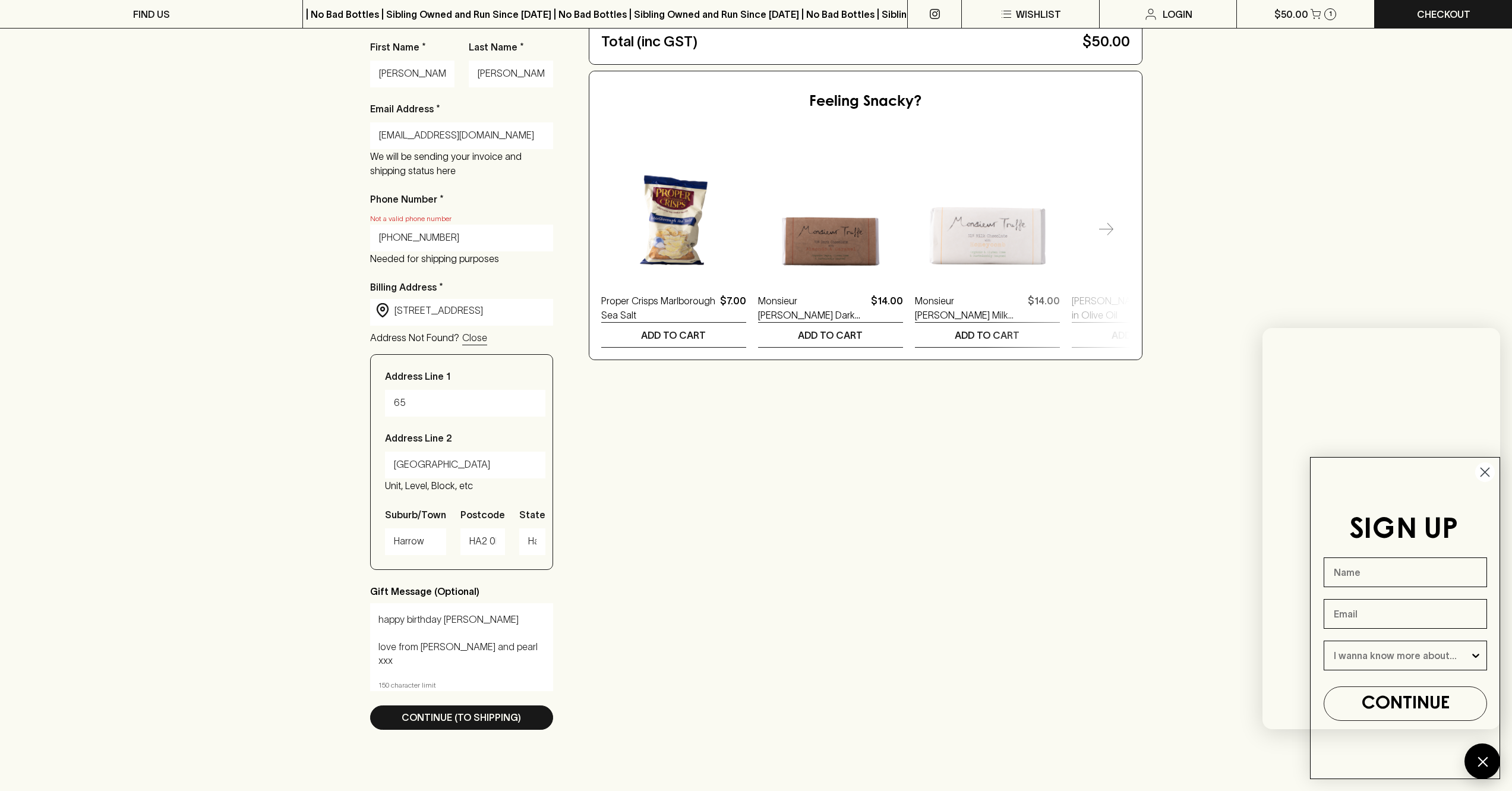
click at [396, 238] on input "[PHONE_NUMBER]" at bounding box center [462, 238] width 166 height 19
click at [464, 718] on p "Continue (To Shipping)" at bounding box center [461, 717] width 120 height 14
click at [396, 237] on input "[PHONE_NUMBER]" at bounding box center [462, 238] width 166 height 19
click at [496, 717] on p "Continue (To Shipping)" at bounding box center [461, 714] width 120 height 14
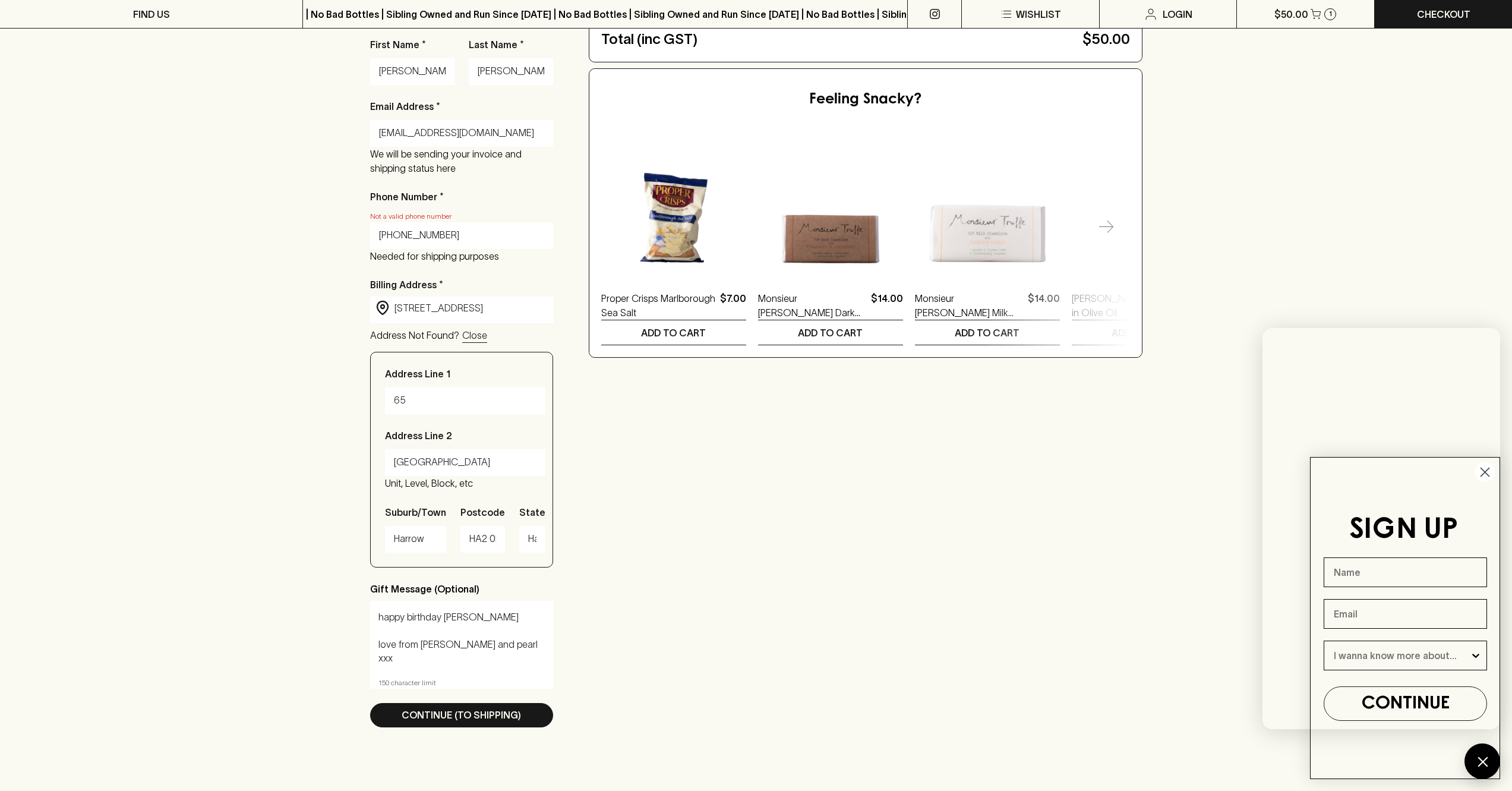
click at [416, 233] on input "[PHONE_NUMBER]" at bounding box center [462, 235] width 166 height 19
click at [492, 707] on button "Continue (To Shipping)" at bounding box center [462, 715] width 183 height 25
drag, startPoint x: 433, startPoint y: 235, endPoint x: 441, endPoint y: 300, distance: 65.5
click at [433, 235] on input "[PHONE_NUMBER]" at bounding box center [462, 235] width 166 height 19
type input "[PHONE_NUMBER]"
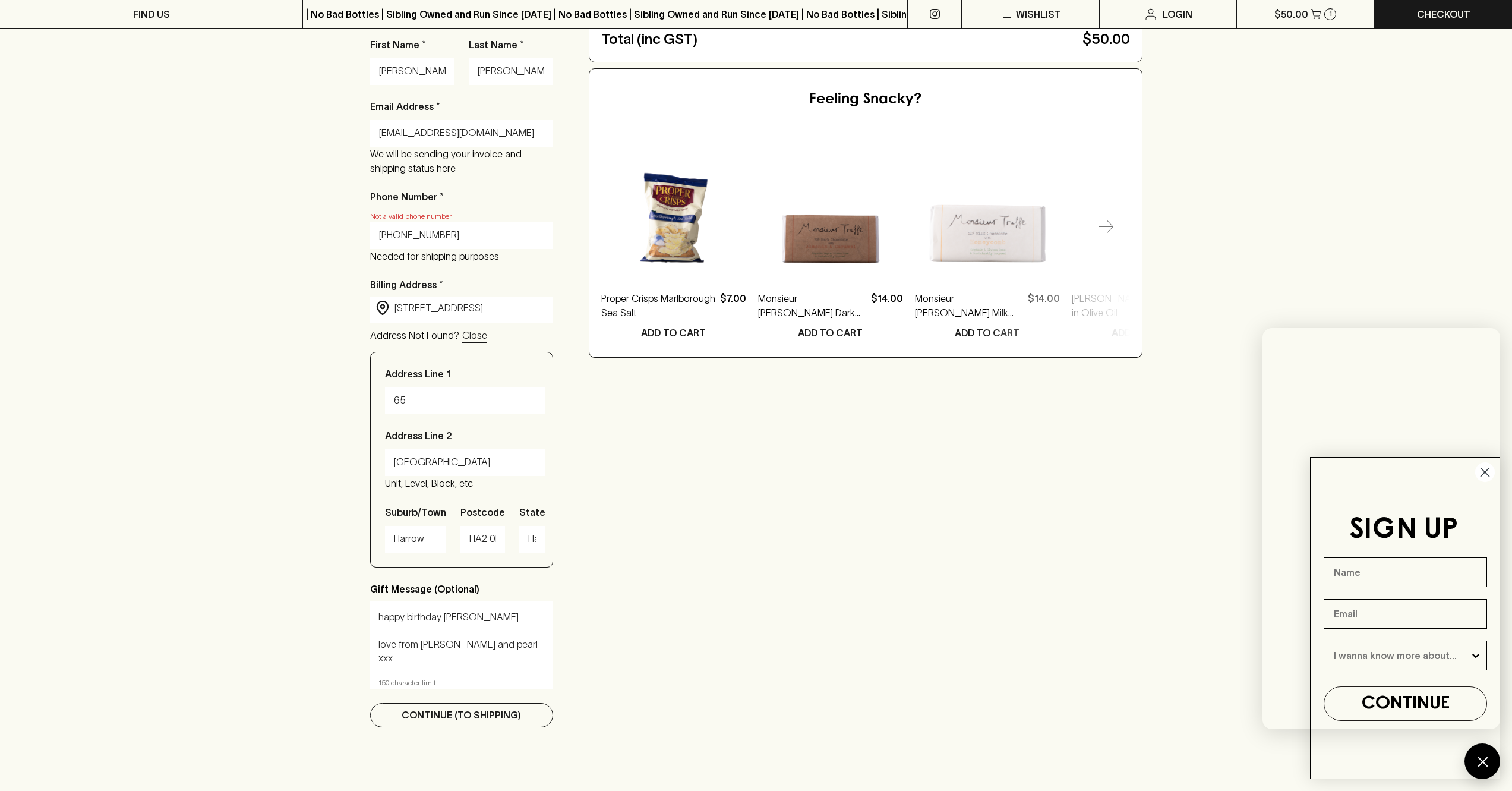
click at [451, 714] on p "Continue (To Shipping)" at bounding box center [461, 714] width 120 height 14
click at [456, 715] on p "Continue (To Shipping)" at bounding box center [461, 714] width 120 height 14
click at [659, 579] on div "Checkout Already have an account? Login for a faster checkout PERSONAL DETAILS …" at bounding box center [756, 307] width 773 height 869
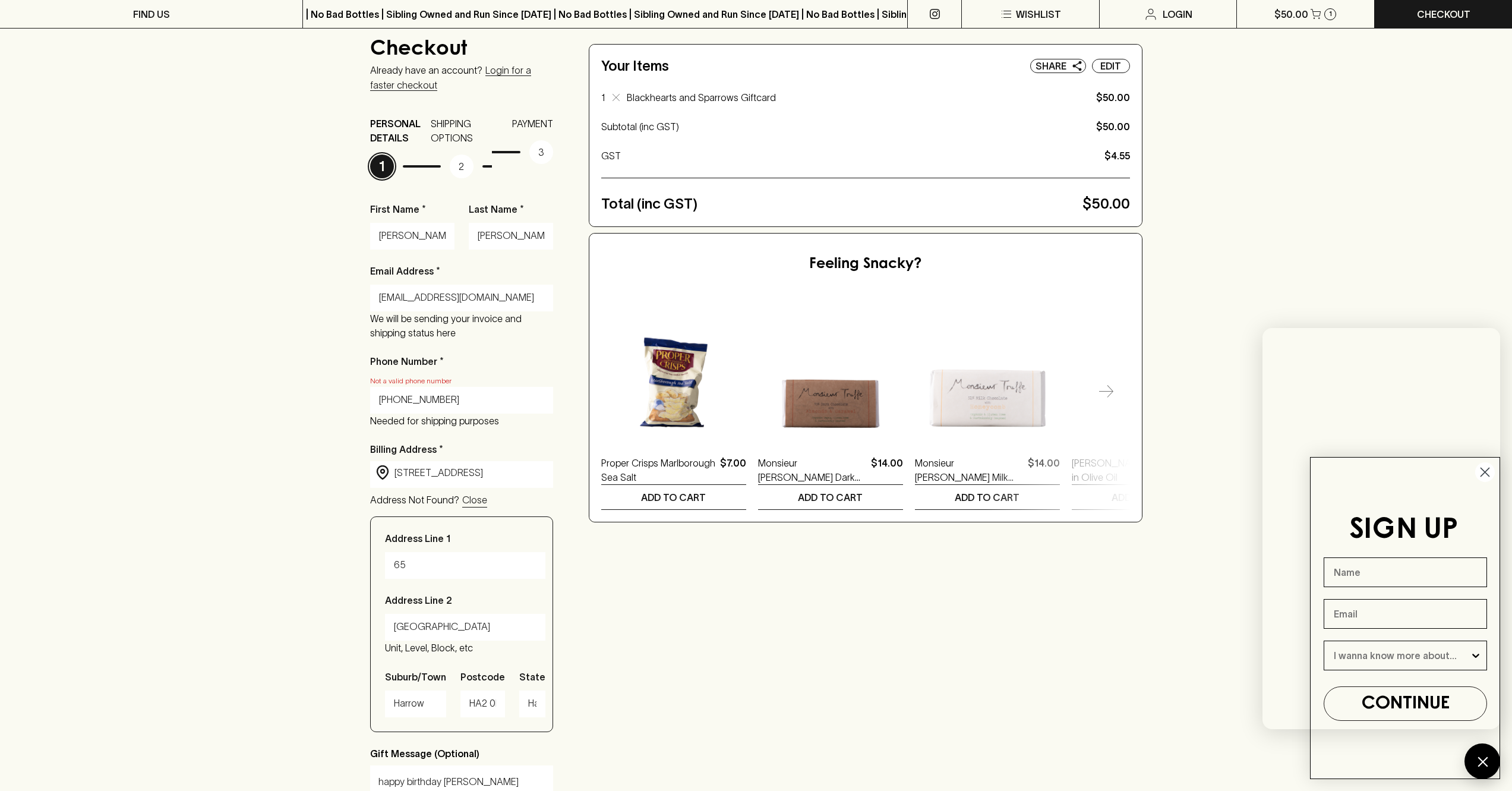
scroll to position [92, 0]
click at [458, 166] on p "2" at bounding box center [462, 166] width 24 height 24
click at [456, 142] on p "SHIPPING OPTIONS" at bounding box center [461, 130] width 61 height 28
click at [296, 142] on div "Checkout Already have an account? Login for a faster checkout PERSONAL DETAILS …" at bounding box center [756, 472] width 1512 height 964
click at [526, 71] on link "Login for a faster checkout" at bounding box center [451, 77] width 161 height 26
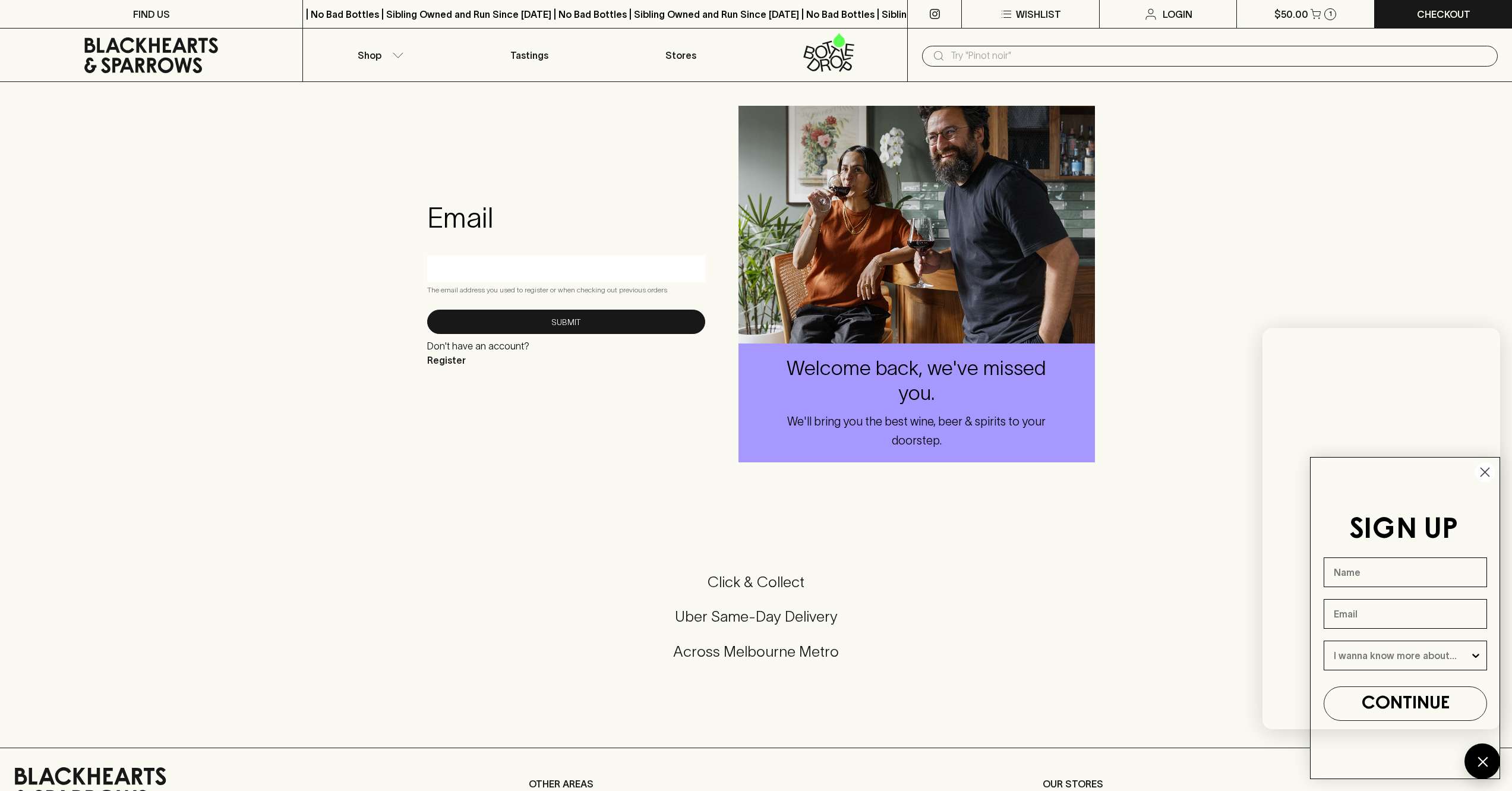
click at [499, 267] on input "text" at bounding box center [566, 269] width 261 height 19
type input "[EMAIL_ADDRESS][DOMAIN_NAME]"
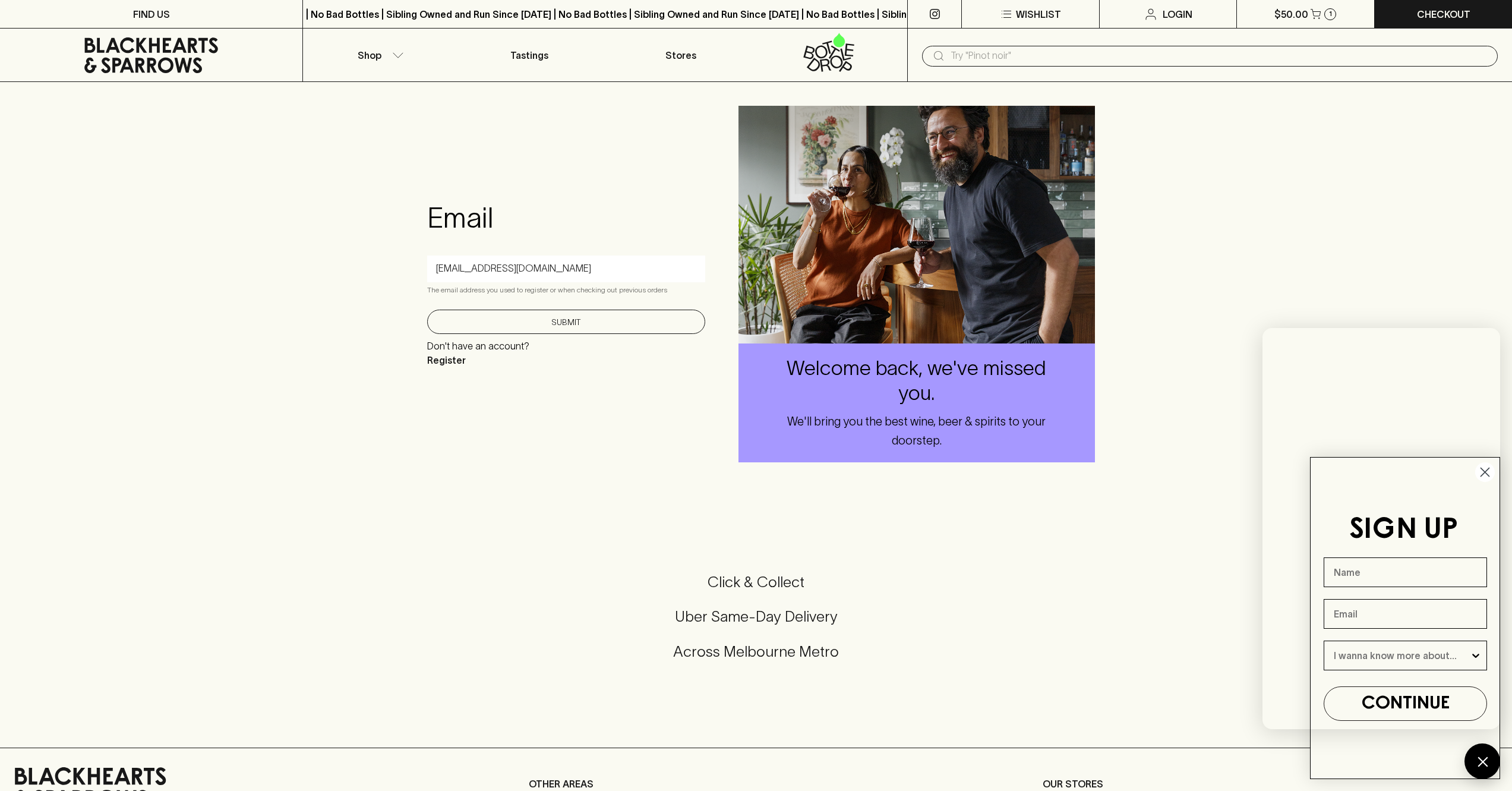
click at [559, 327] on button "Submit" at bounding box center [566, 322] width 278 height 25
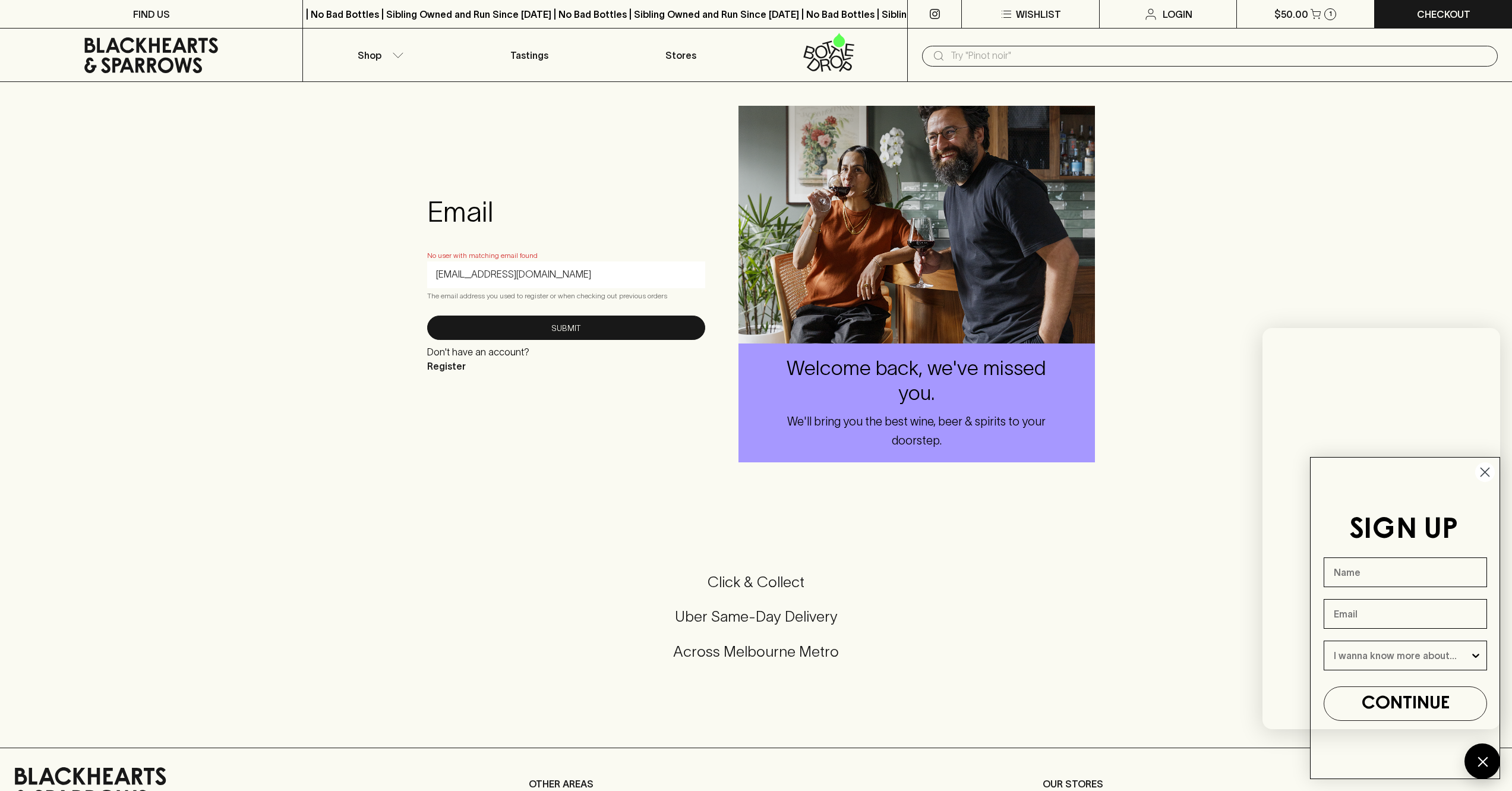
click at [539, 274] on input "[EMAIL_ADDRESS][DOMAIN_NAME]" at bounding box center [566, 275] width 261 height 19
click at [543, 403] on div "Email No user with matching email found [EMAIL_ADDRESS][DOMAIN_NAME] The email …" at bounding box center [756, 284] width 1512 height 404
